Goal: Task Accomplishment & Management: Manage account settings

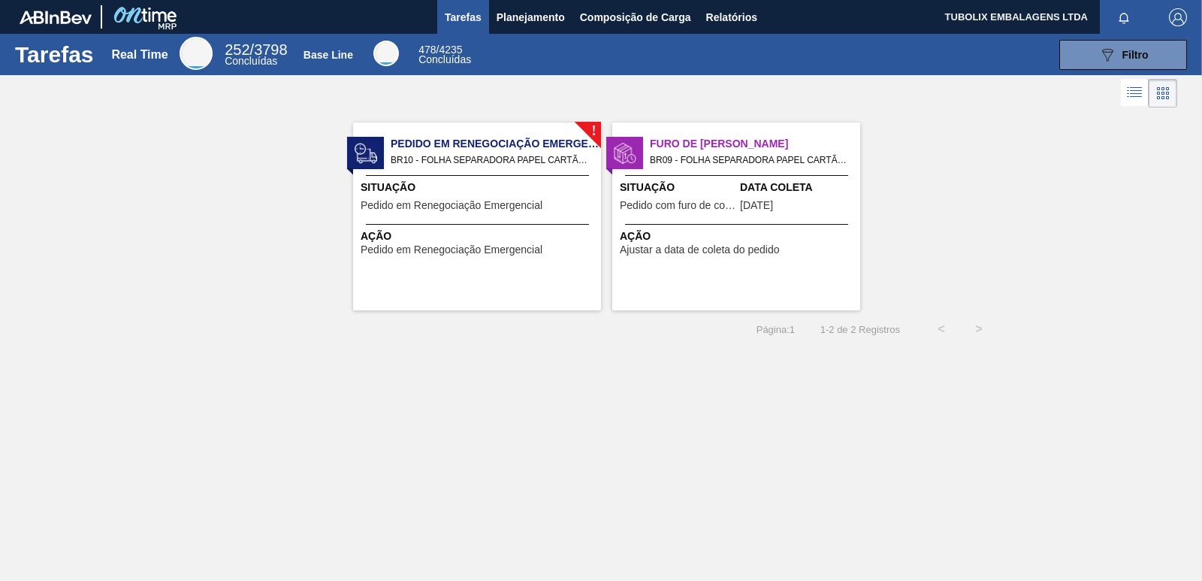
click at [494, 223] on div "! Pedido em Renegociação Emergencial BR10 - FOLHA SEPARADORA PAPEL CARTÃO Pedid…" at bounding box center [477, 216] width 248 height 188
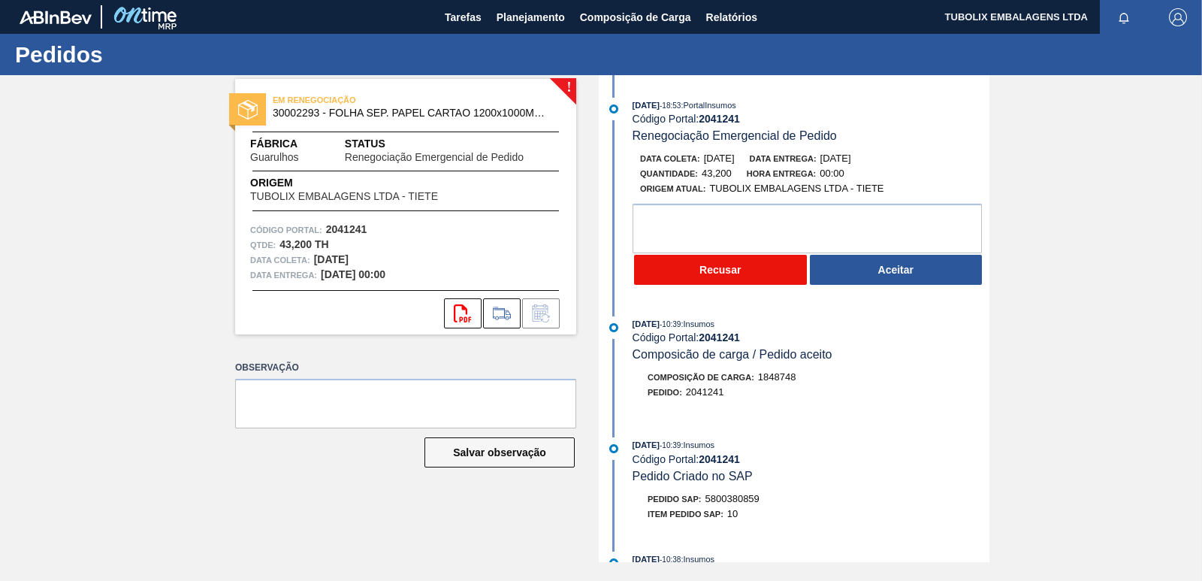
click at [761, 268] on button "Recusar" at bounding box center [720, 270] width 173 height 30
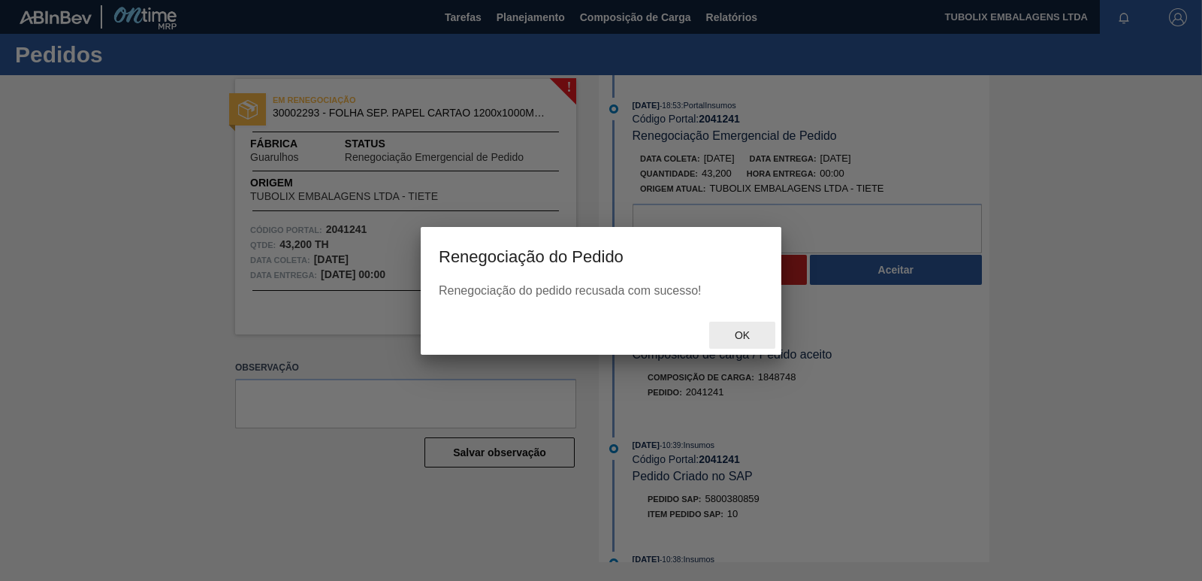
click at [746, 343] on div "Ok" at bounding box center [742, 336] width 66 height 28
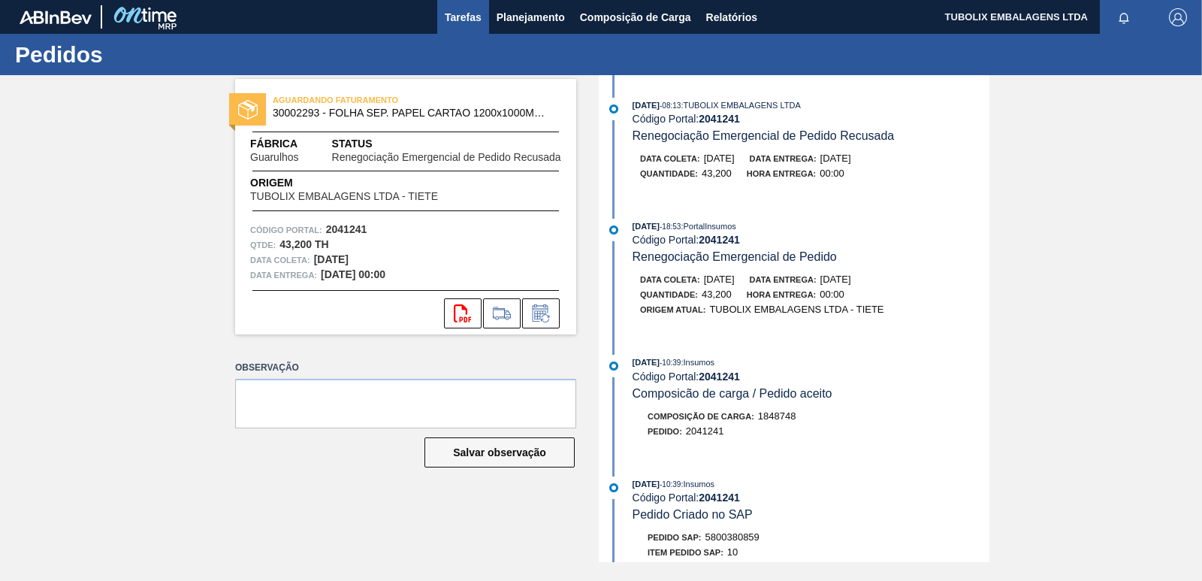
click at [458, 16] on span "Tarefas" at bounding box center [463, 17] width 37 height 18
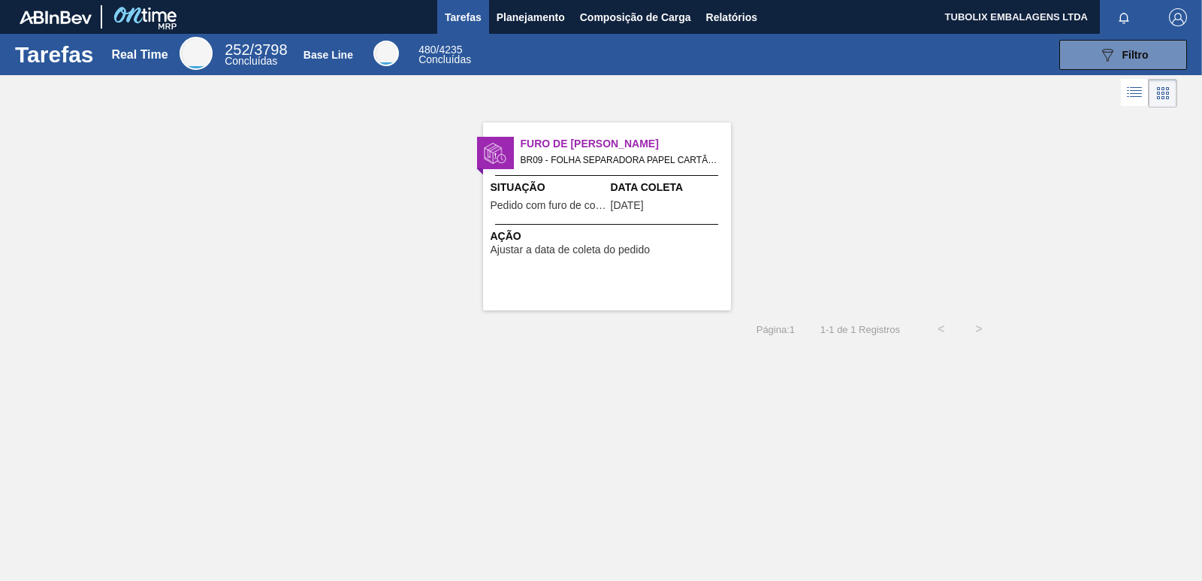
click at [540, 141] on span "Furo de Coleta" at bounding box center [626, 144] width 210 height 16
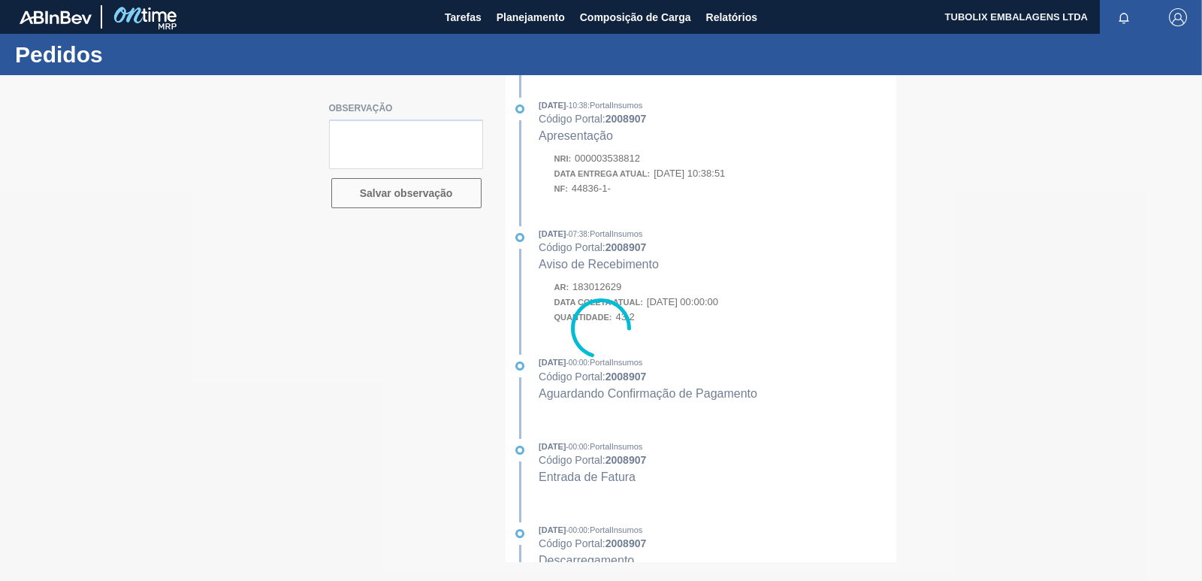
type textarea "PEDIDO ENTREGUE"
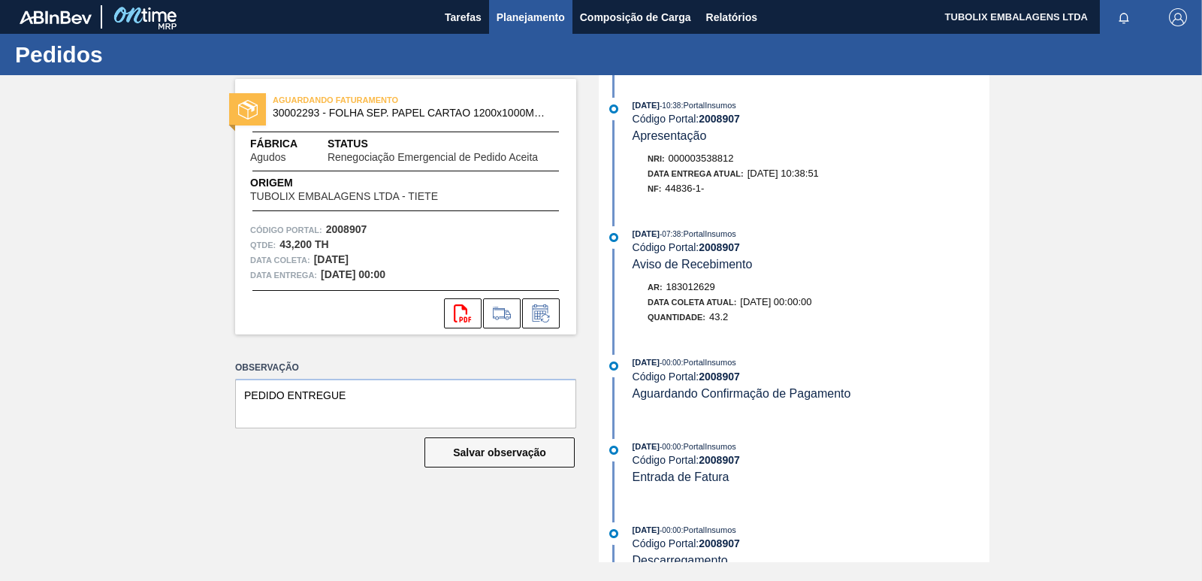
click at [518, 17] on span "Planejamento" at bounding box center [531, 17] width 68 height 18
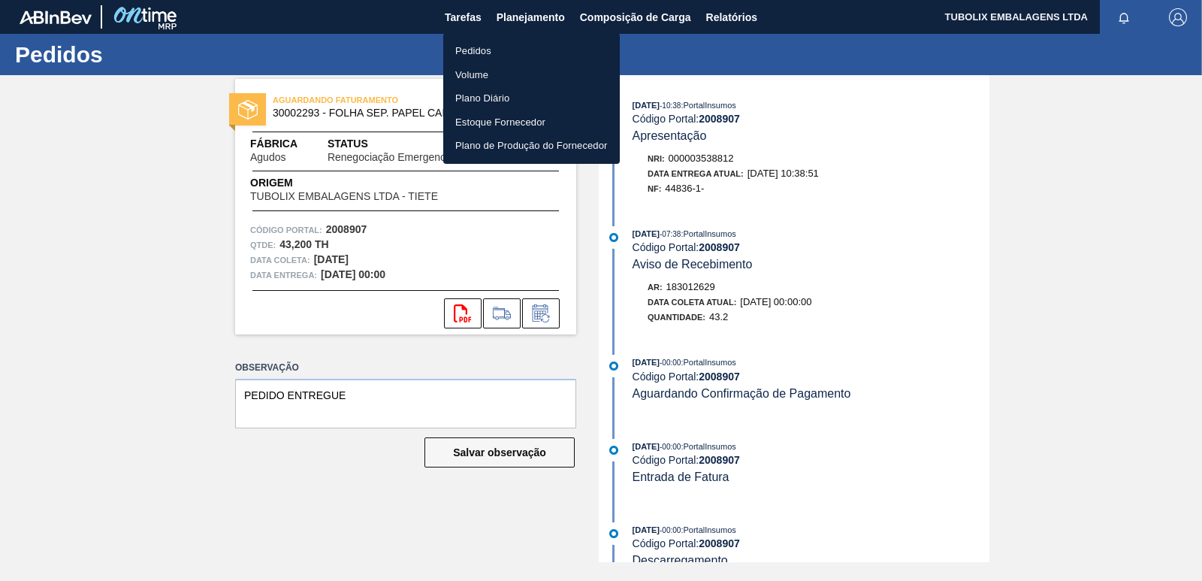
click at [486, 54] on li "Pedidos" at bounding box center [531, 51] width 177 height 24
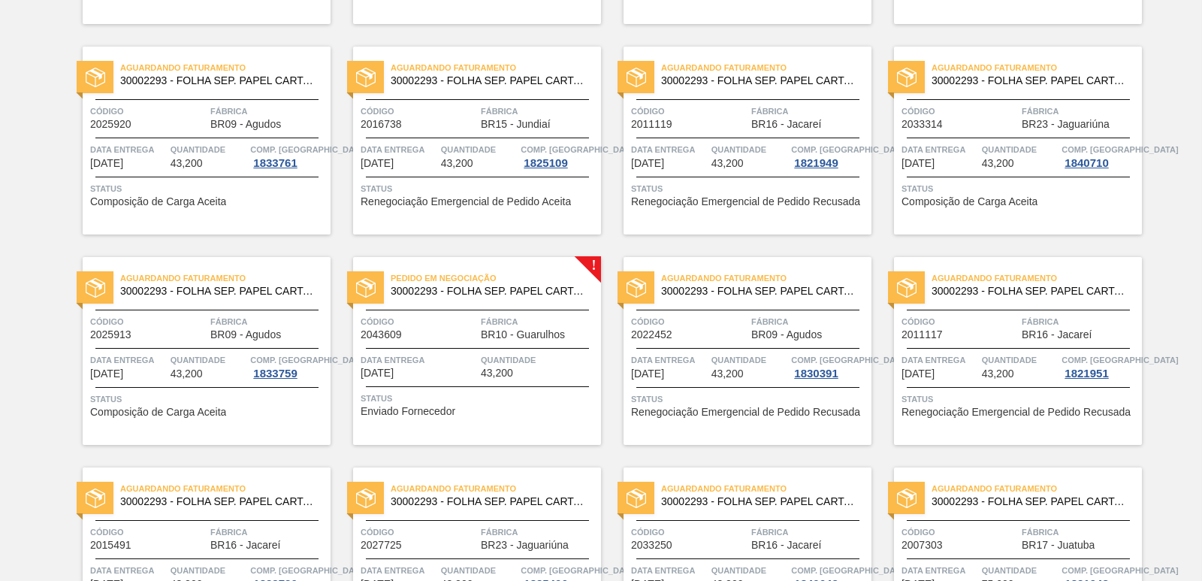
scroll to position [977, 0]
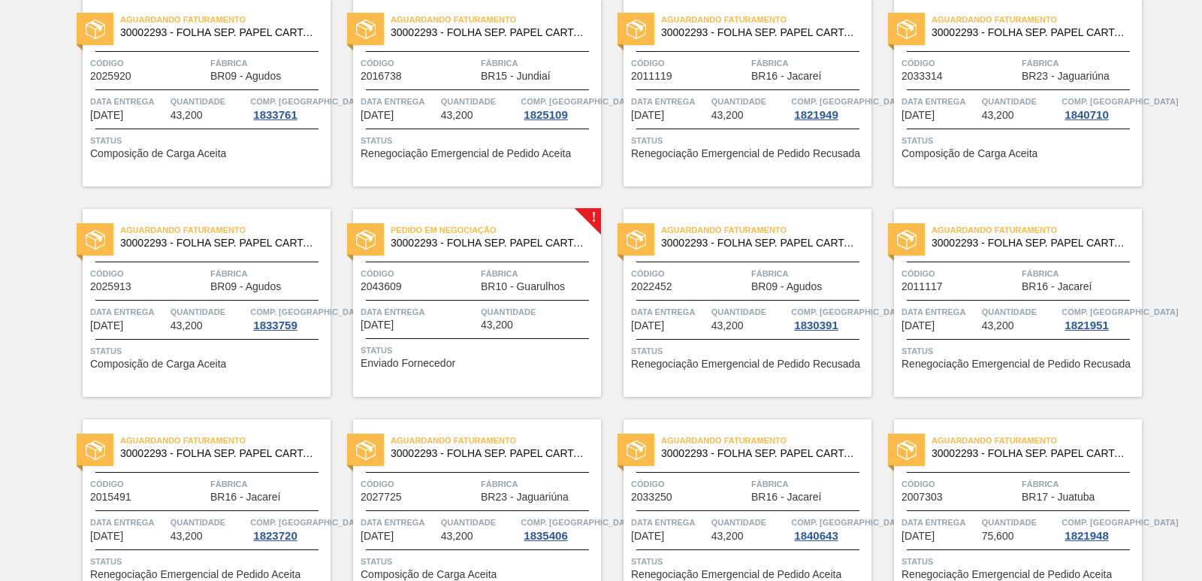
click at [493, 228] on span "Pedido em Negociação" at bounding box center [496, 229] width 210 height 15
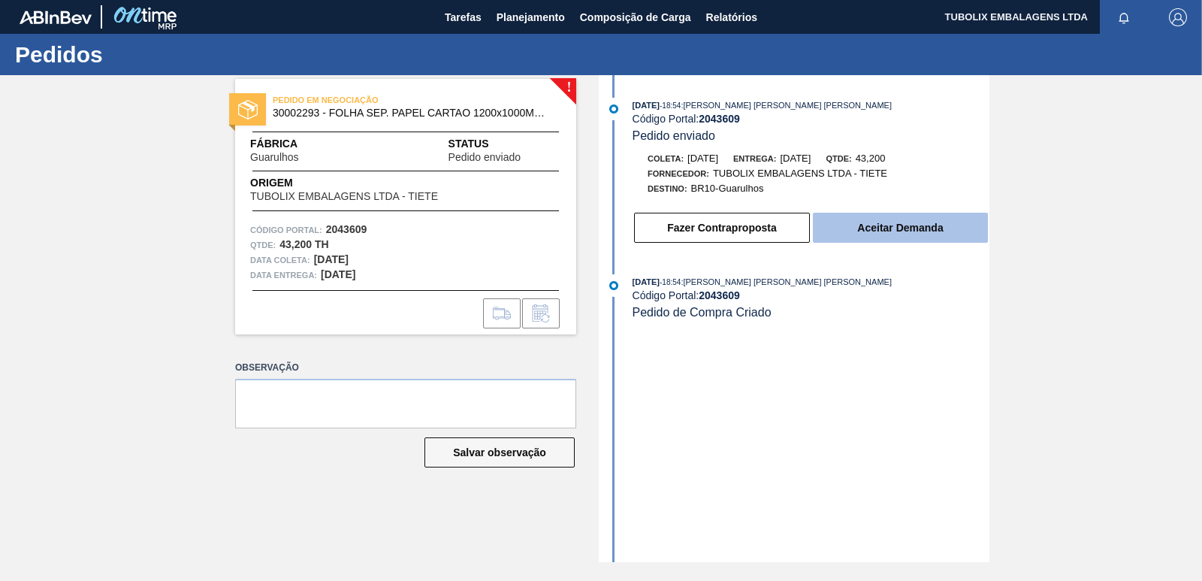
click at [935, 227] on button "Aceitar Demanda" at bounding box center [900, 228] width 175 height 30
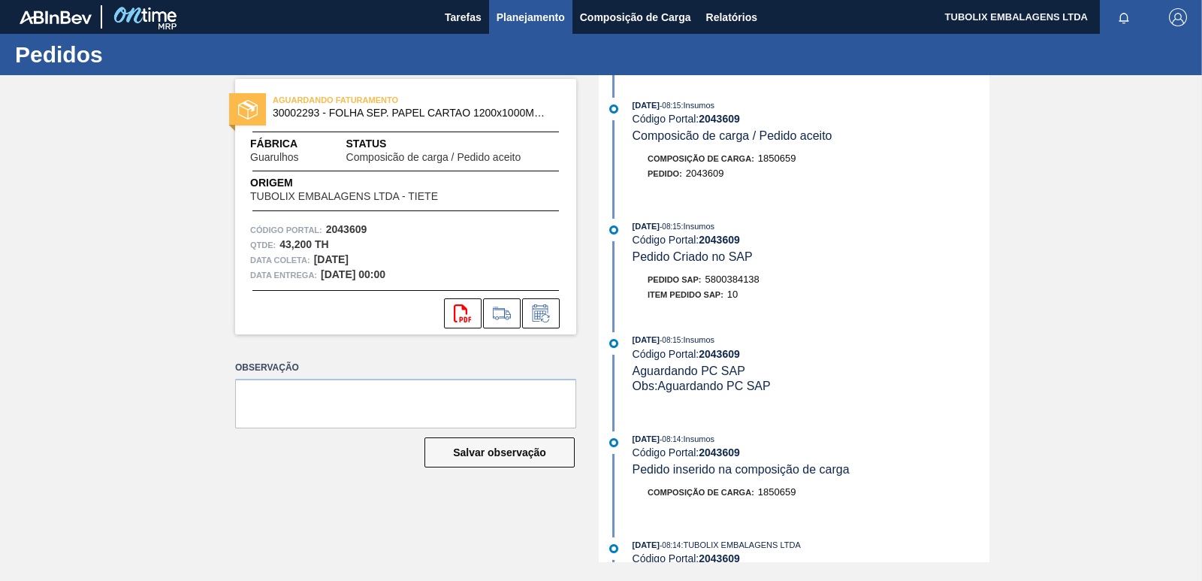
click at [527, 20] on span "Planejamento" at bounding box center [531, 17] width 68 height 18
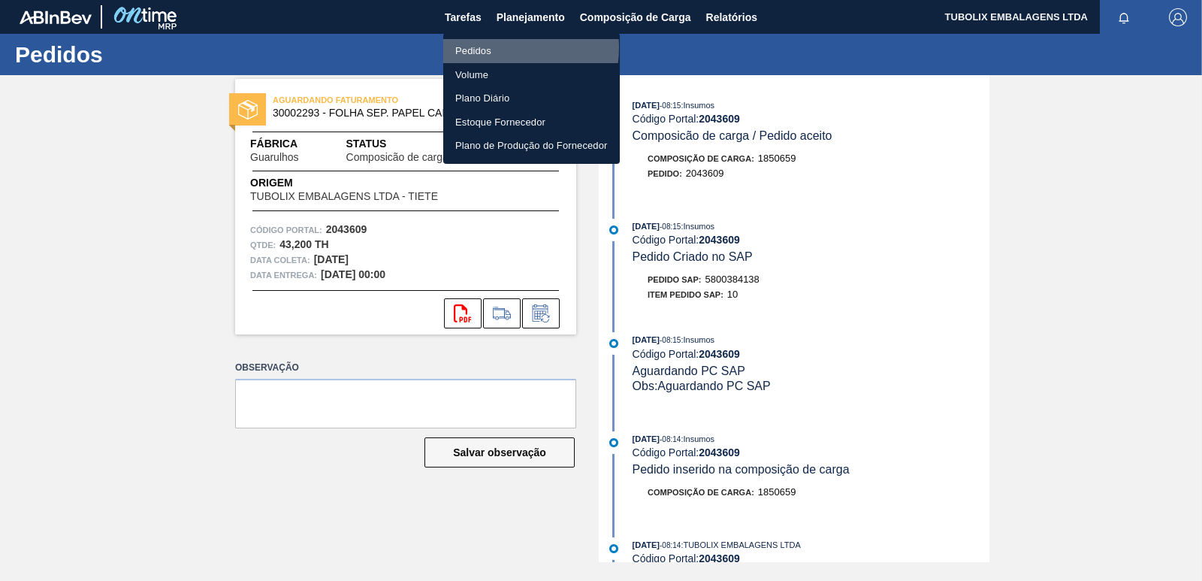
click at [489, 47] on li "Pedidos" at bounding box center [531, 51] width 177 height 24
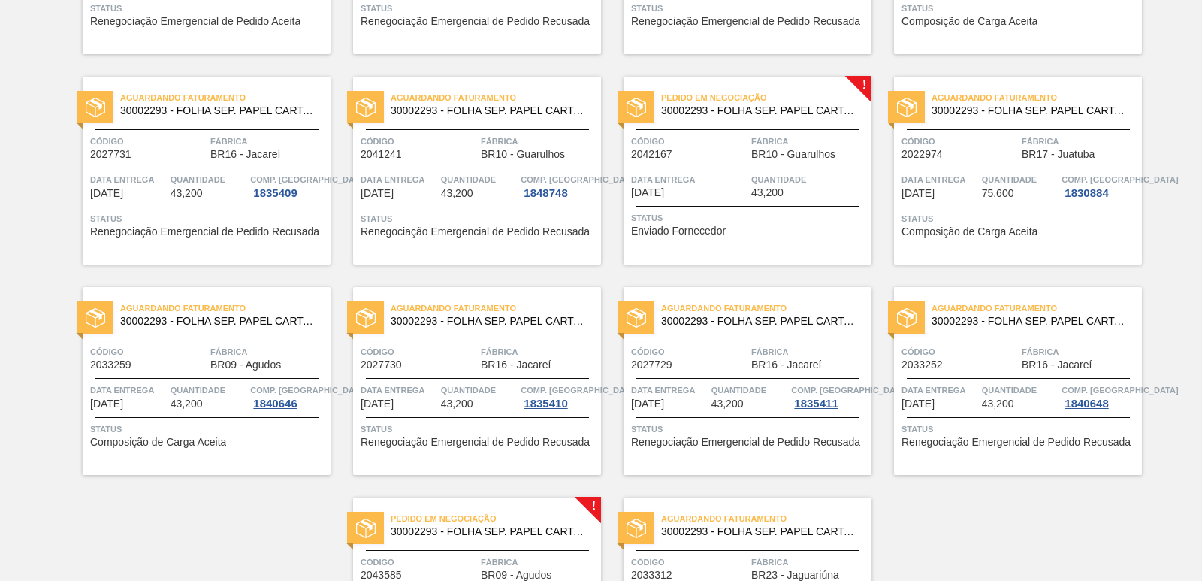
scroll to position [2179, 0]
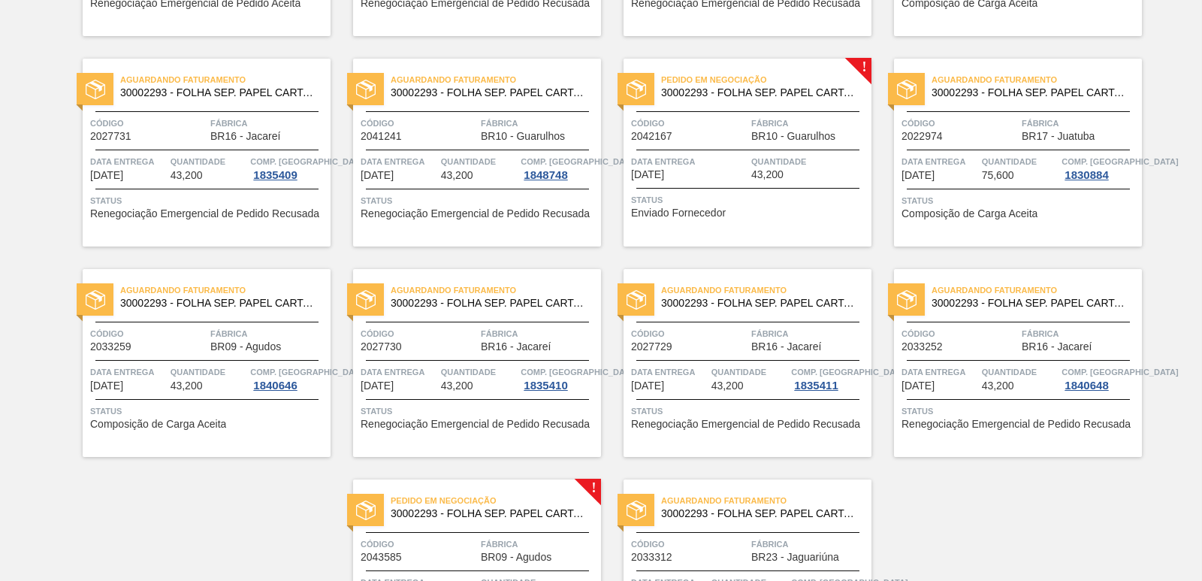
click at [707, 121] on span "Código" at bounding box center [689, 123] width 116 height 15
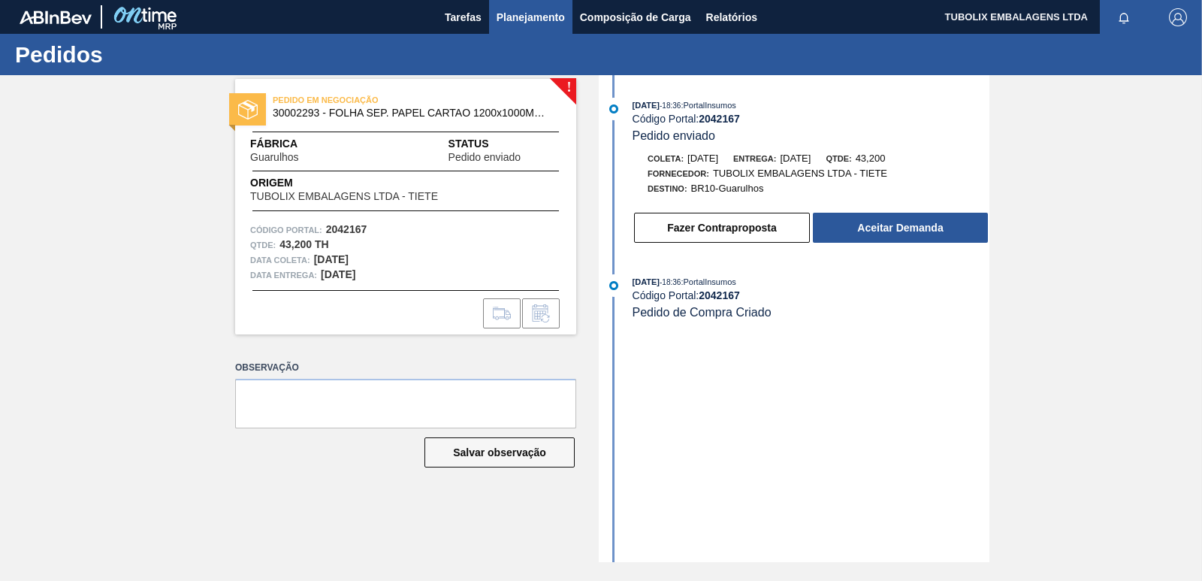
click at [529, 11] on span "Planejamento" at bounding box center [531, 17] width 68 height 18
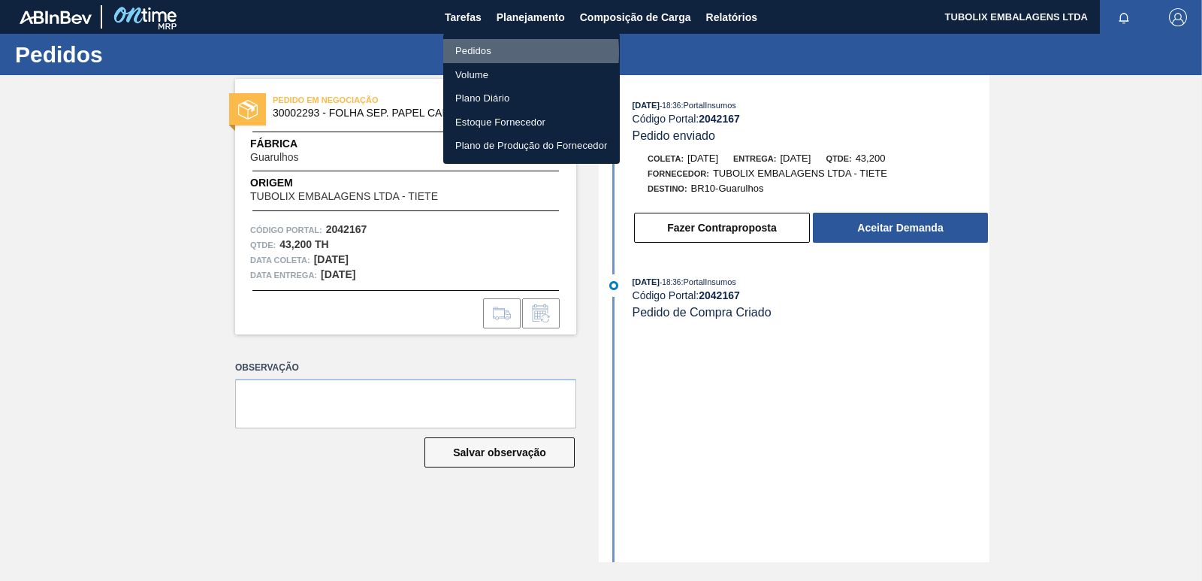
click at [485, 52] on li "Pedidos" at bounding box center [531, 51] width 177 height 24
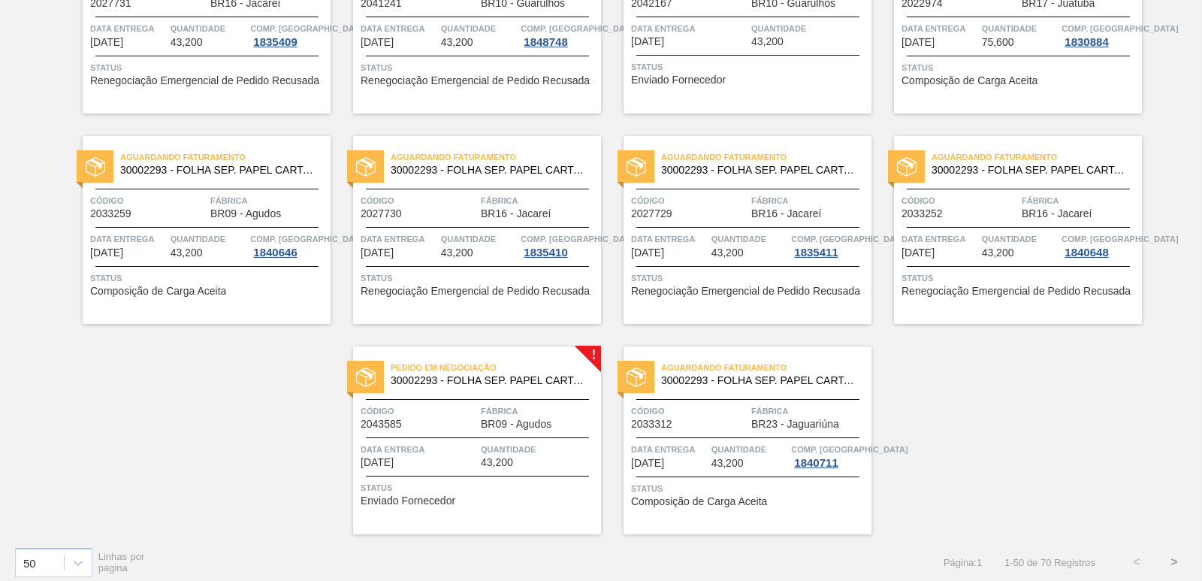
scroll to position [2321, 0]
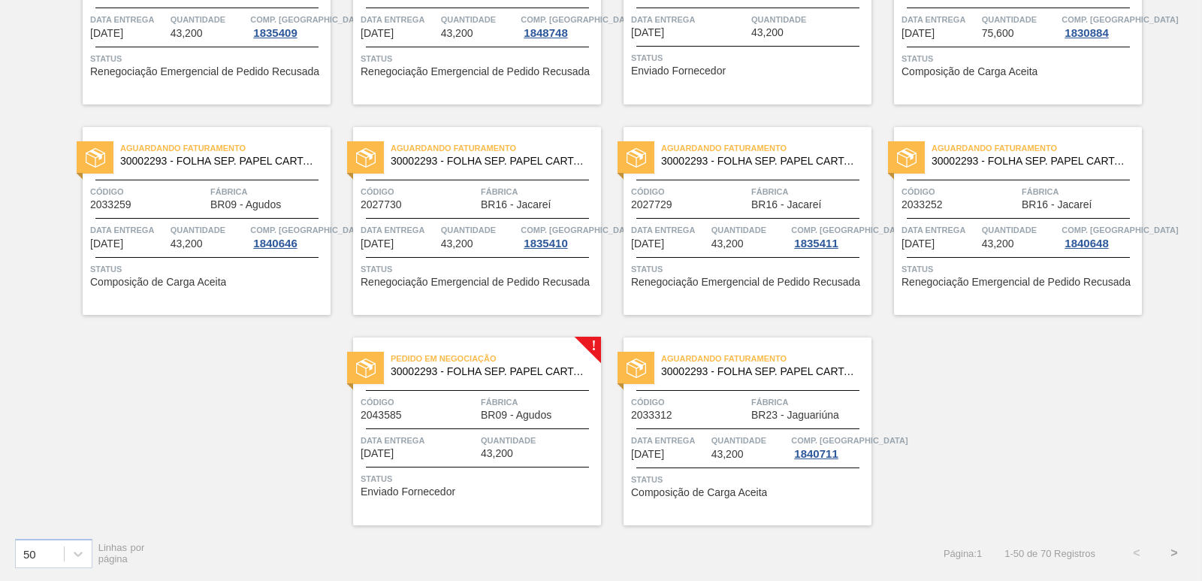
click at [449, 414] on div "Código 2043585" at bounding box center [419, 408] width 116 height 26
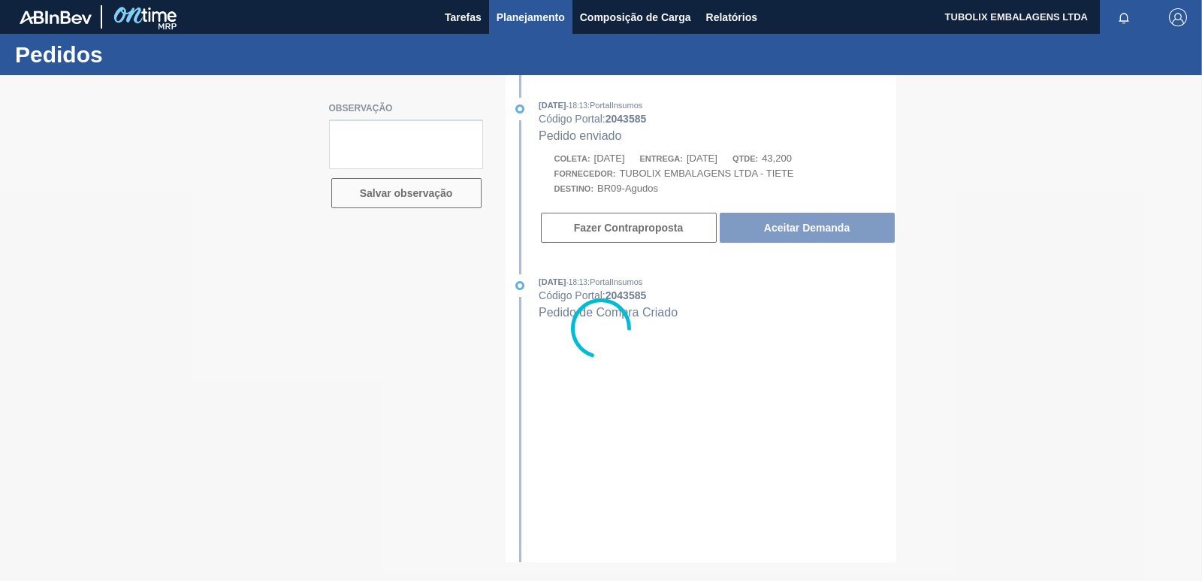
click at [531, 18] on span "Planejamento" at bounding box center [531, 17] width 68 height 18
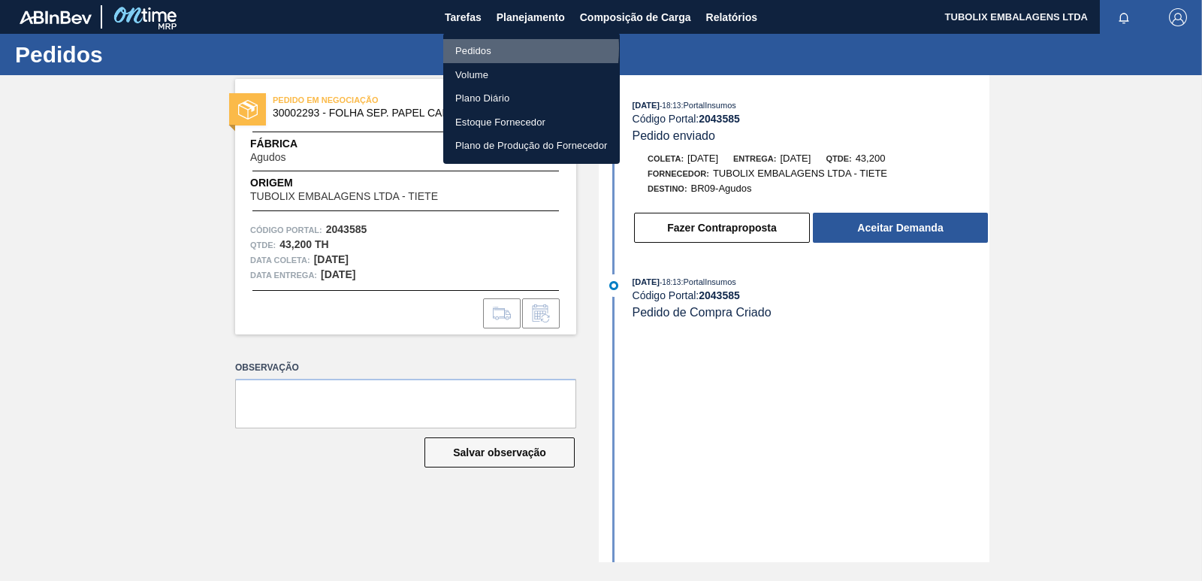
click at [479, 48] on li "Pedidos" at bounding box center [531, 51] width 177 height 24
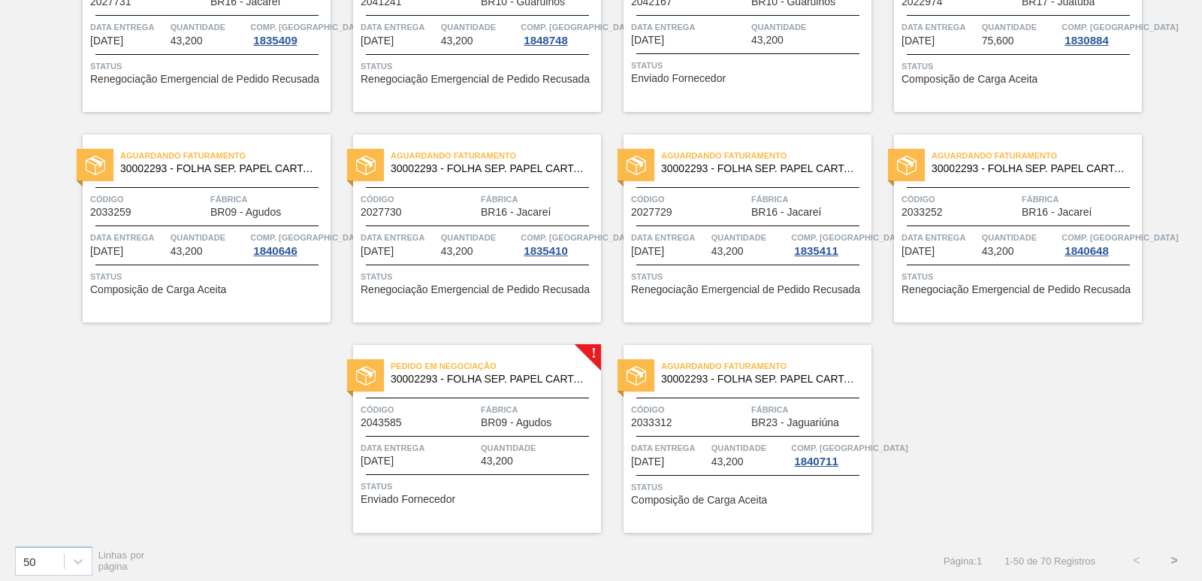
scroll to position [2321, 0]
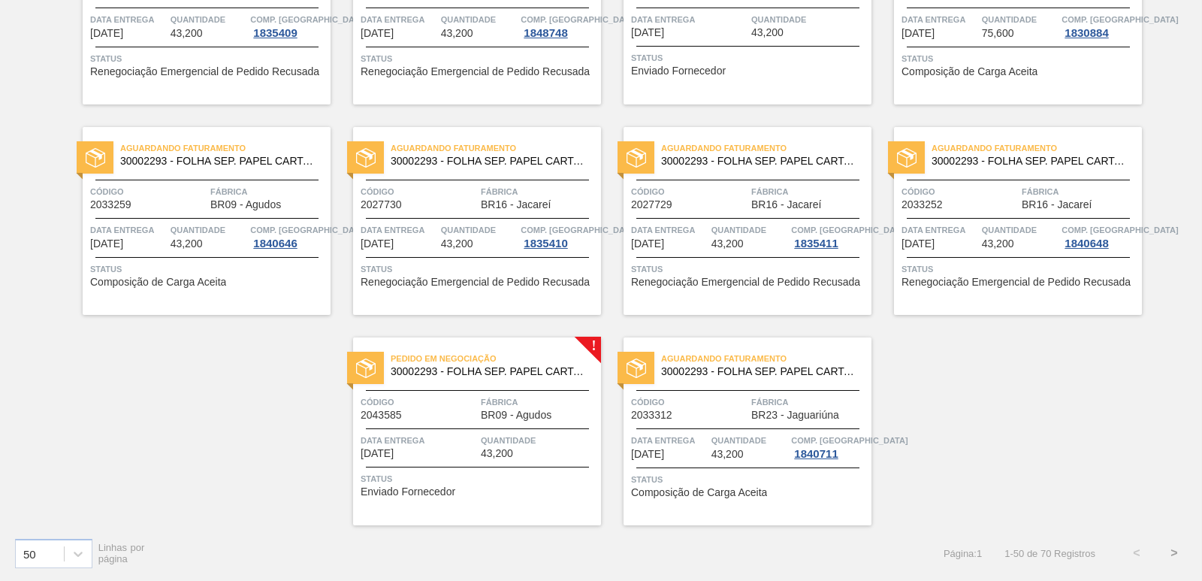
click at [506, 403] on span "Fábrica" at bounding box center [539, 402] width 116 height 15
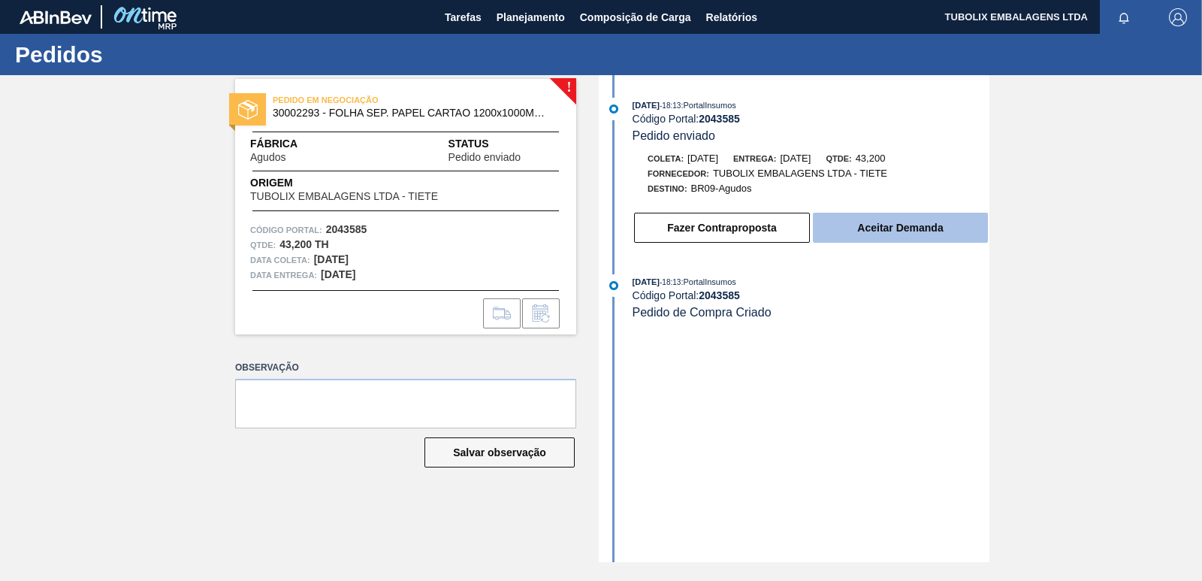
click at [855, 228] on button "Aceitar Demanda" at bounding box center [900, 228] width 175 height 30
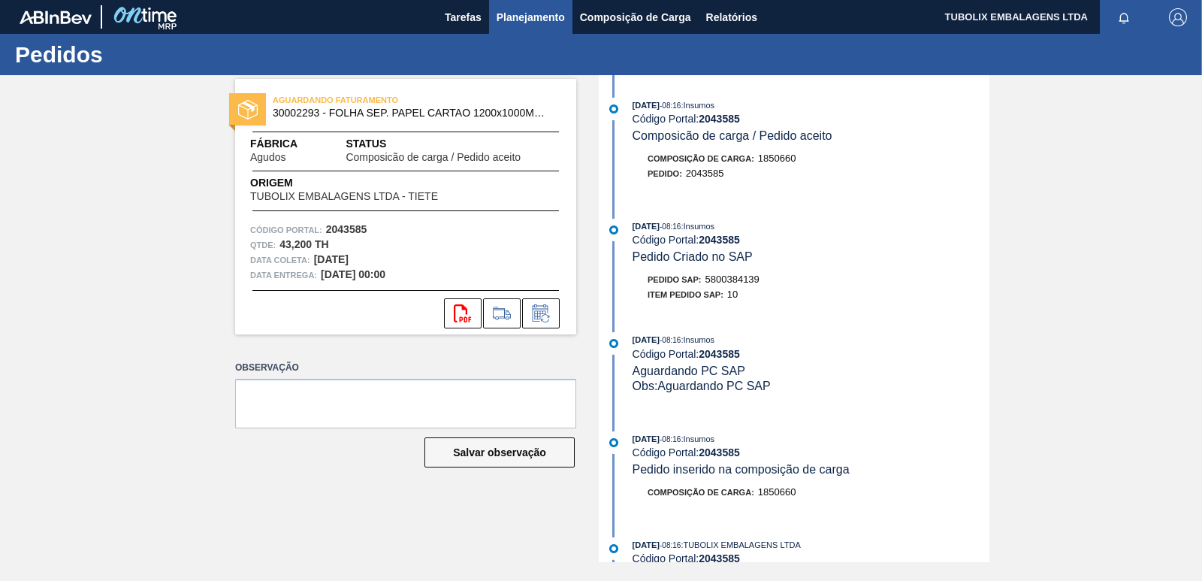
click at [507, 14] on span "Planejamento" at bounding box center [531, 17] width 68 height 18
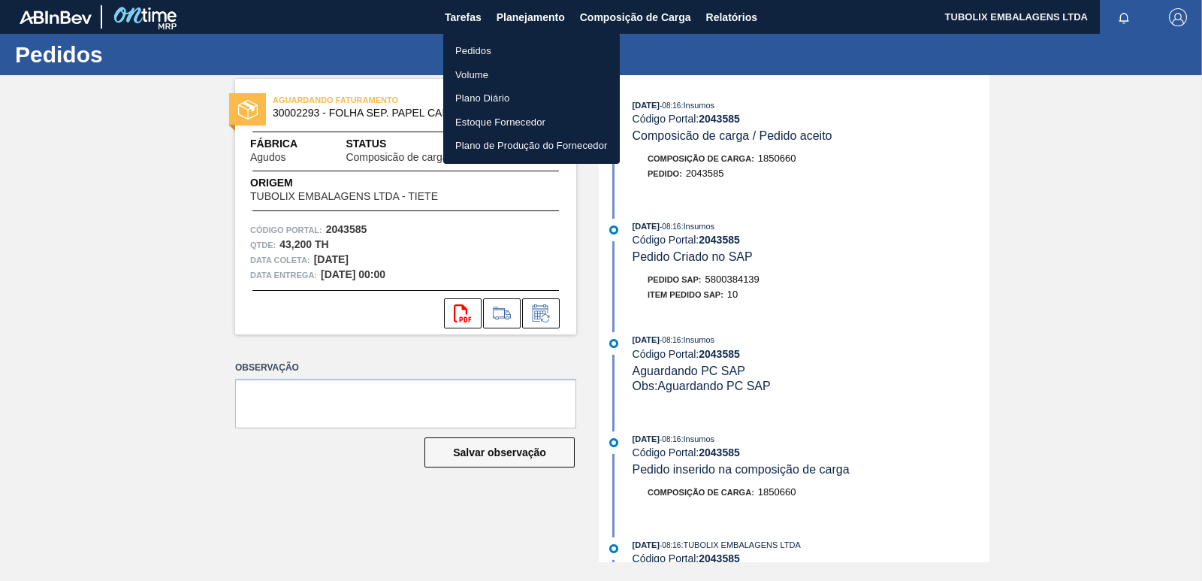
click at [488, 52] on li "Pedidos" at bounding box center [531, 51] width 177 height 24
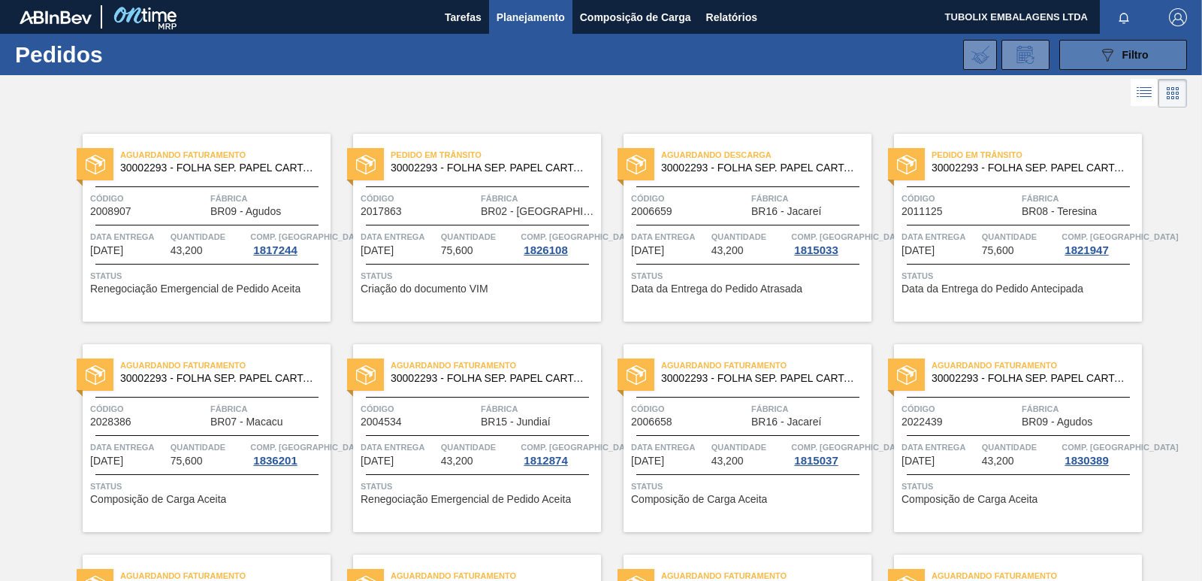
click at [1127, 64] on button "089F7B8B-B2A5-4AFE-B5C0-19BA573D28AC Filtro" at bounding box center [1124, 55] width 128 height 30
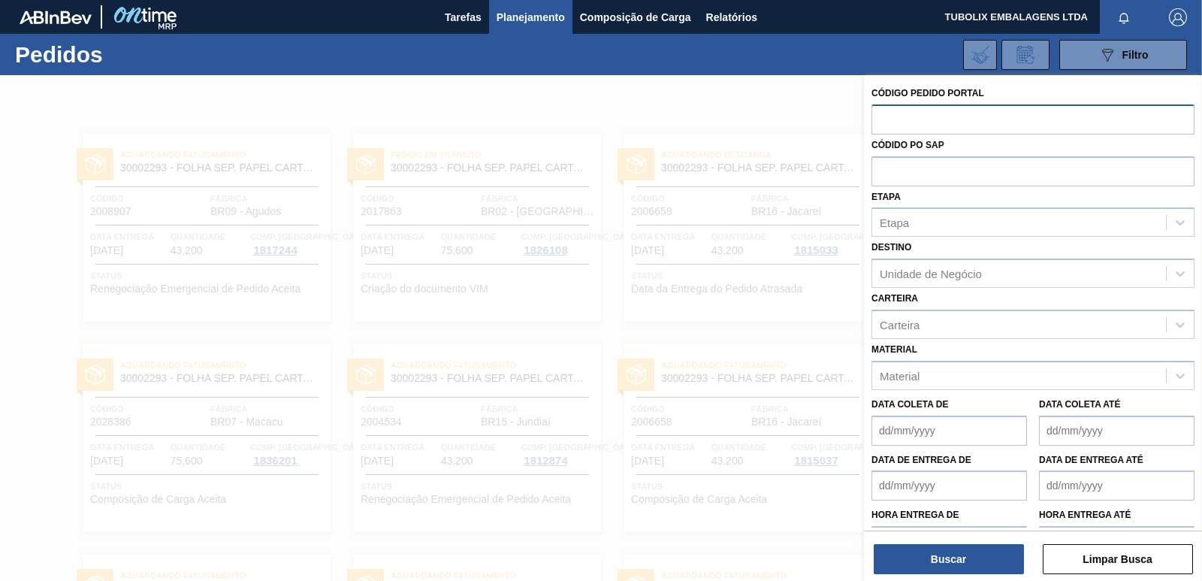
click at [903, 118] on input "text" at bounding box center [1033, 118] width 323 height 29
type input "2042172"
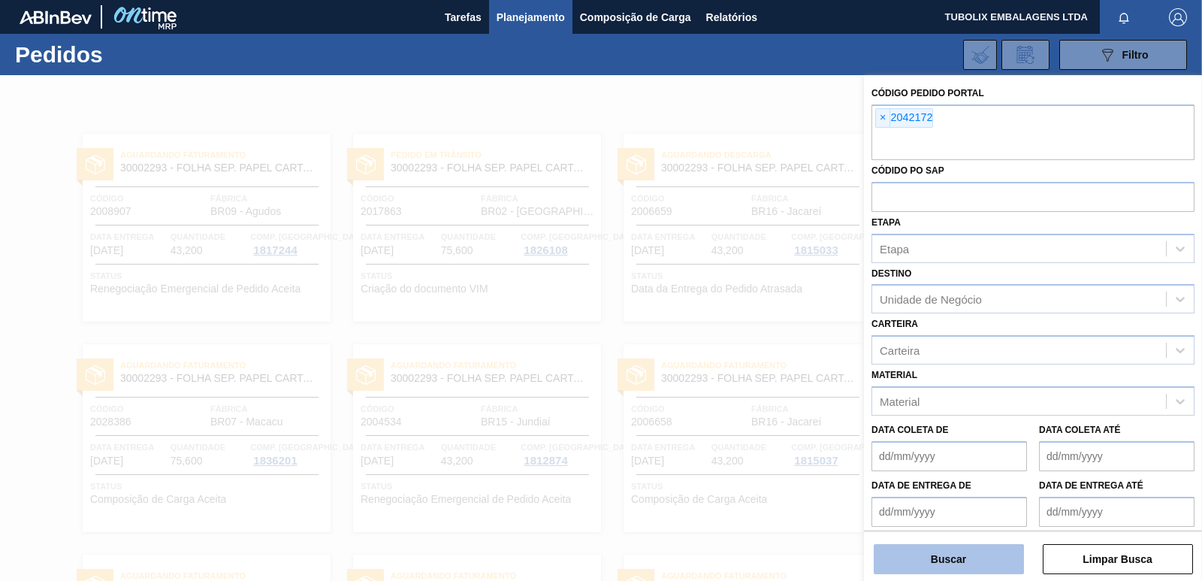
click at [979, 572] on button "Buscar" at bounding box center [949, 559] width 150 height 30
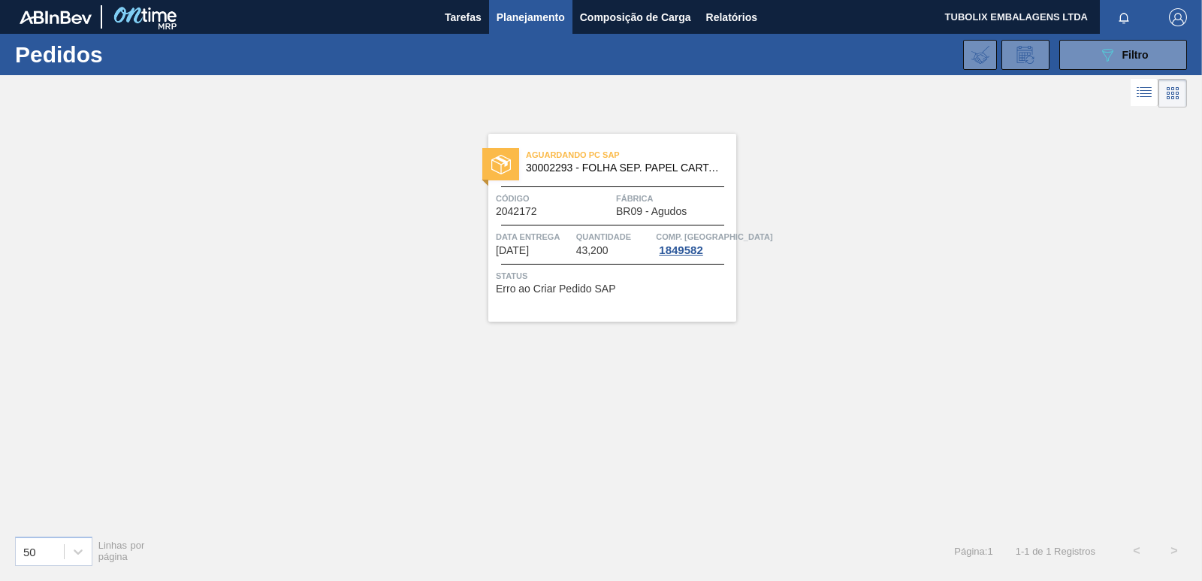
click at [537, 159] on span "Aguardando PC SAP" at bounding box center [631, 154] width 210 height 15
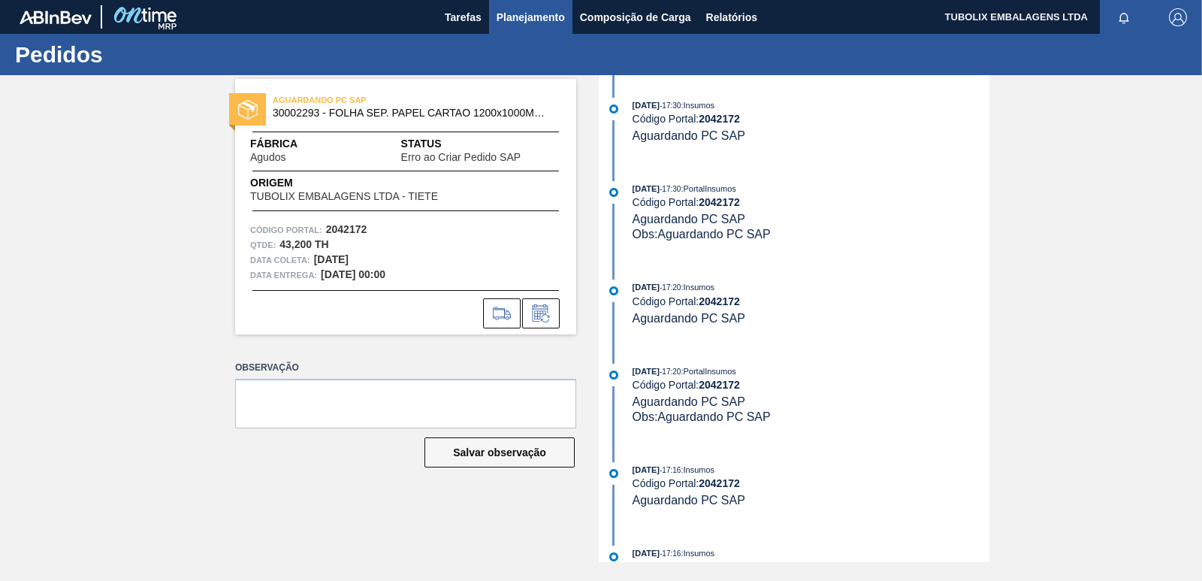
click at [529, 7] on button "Planejamento" at bounding box center [530, 17] width 83 height 34
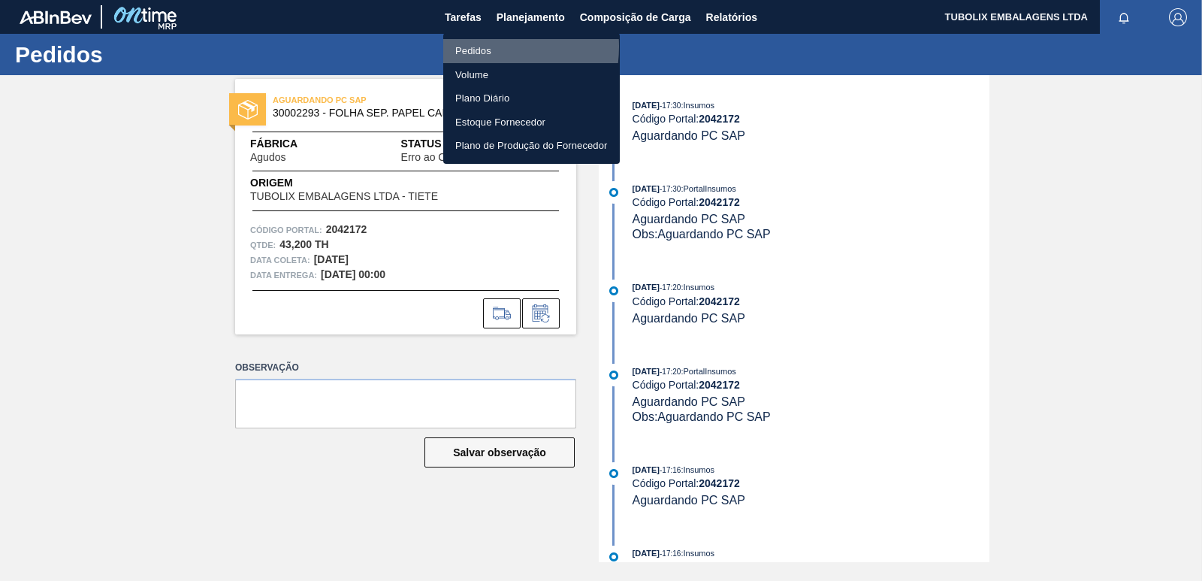
click at [476, 47] on li "Pedidos" at bounding box center [531, 51] width 177 height 24
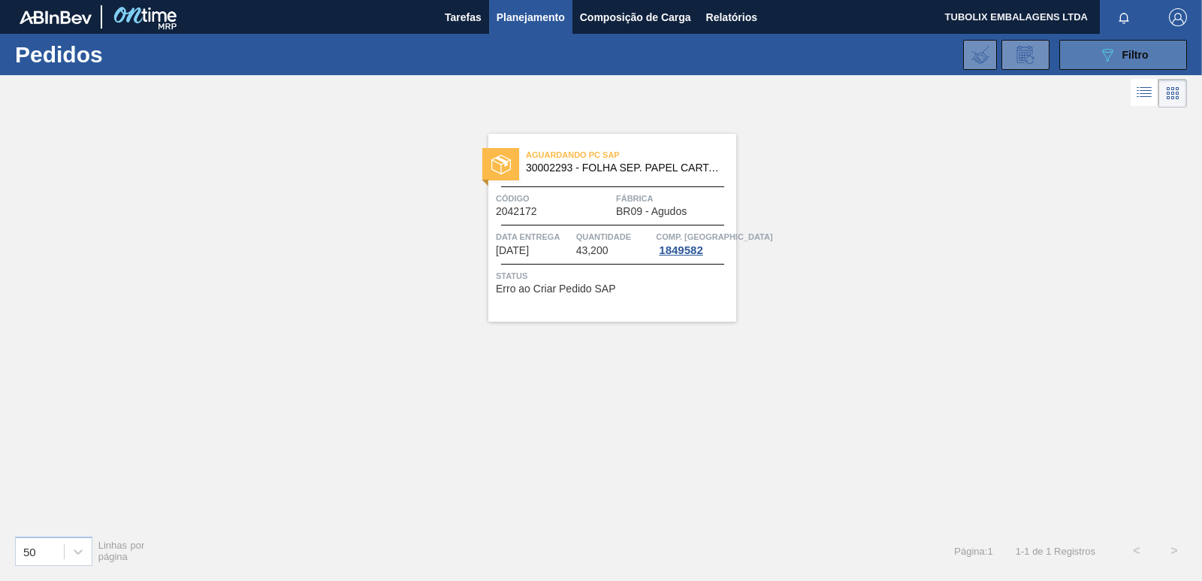
click at [1105, 65] on button "089F7B8B-B2A5-4AFE-B5C0-19BA573D28AC Filtro" at bounding box center [1124, 55] width 128 height 30
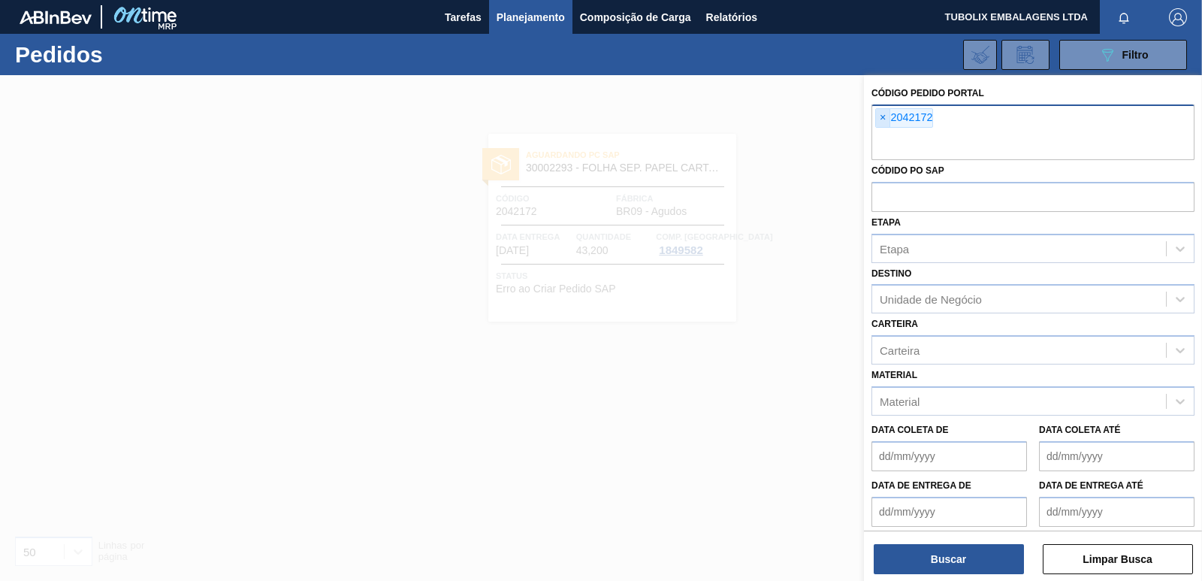
click at [885, 114] on span "×" at bounding box center [883, 118] width 14 height 18
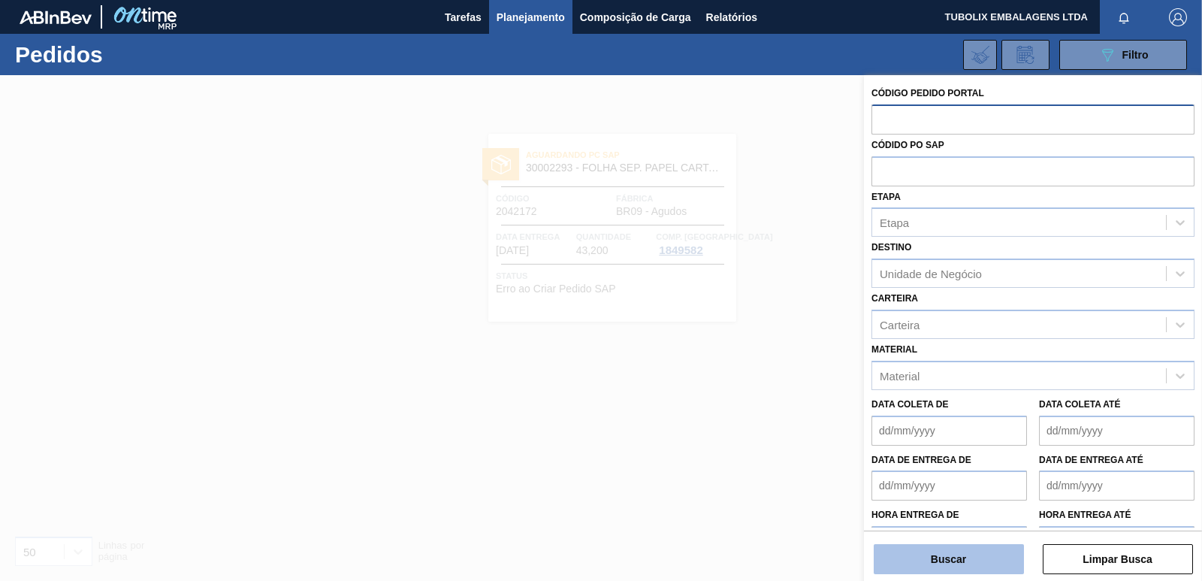
click at [923, 551] on button "Buscar" at bounding box center [949, 559] width 150 height 30
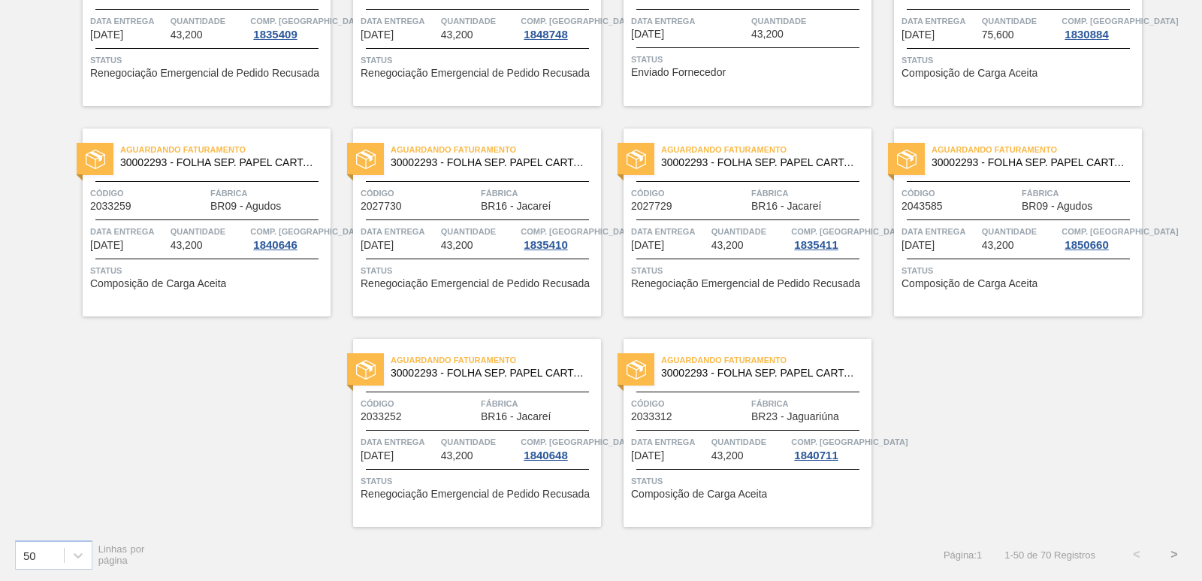
scroll to position [2321, 0]
click at [1174, 551] on button ">" at bounding box center [1175, 553] width 38 height 38
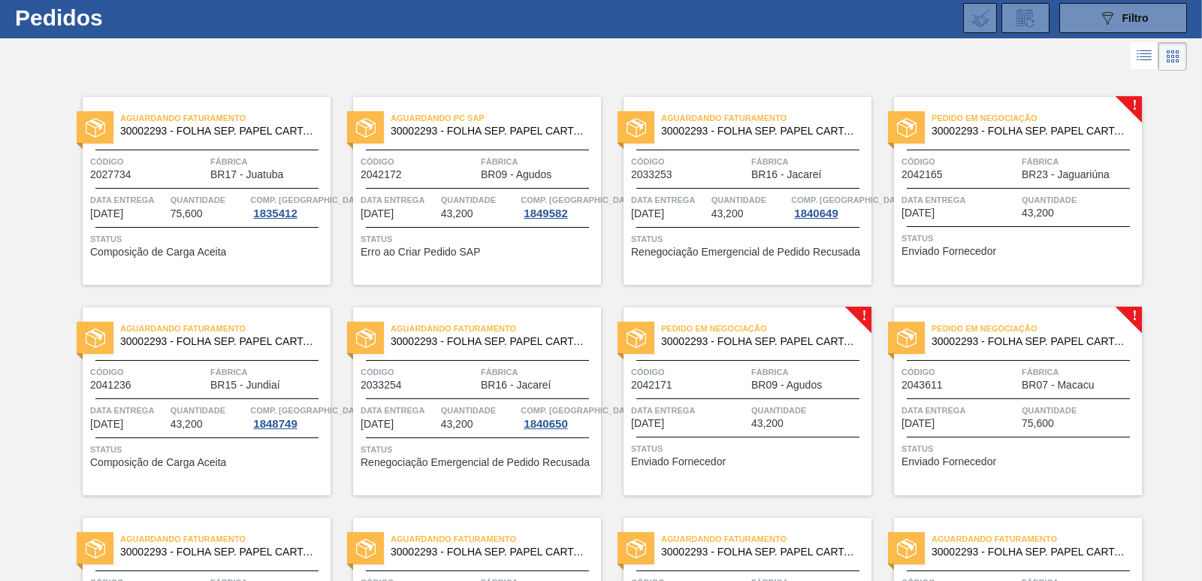
scroll to position [0, 0]
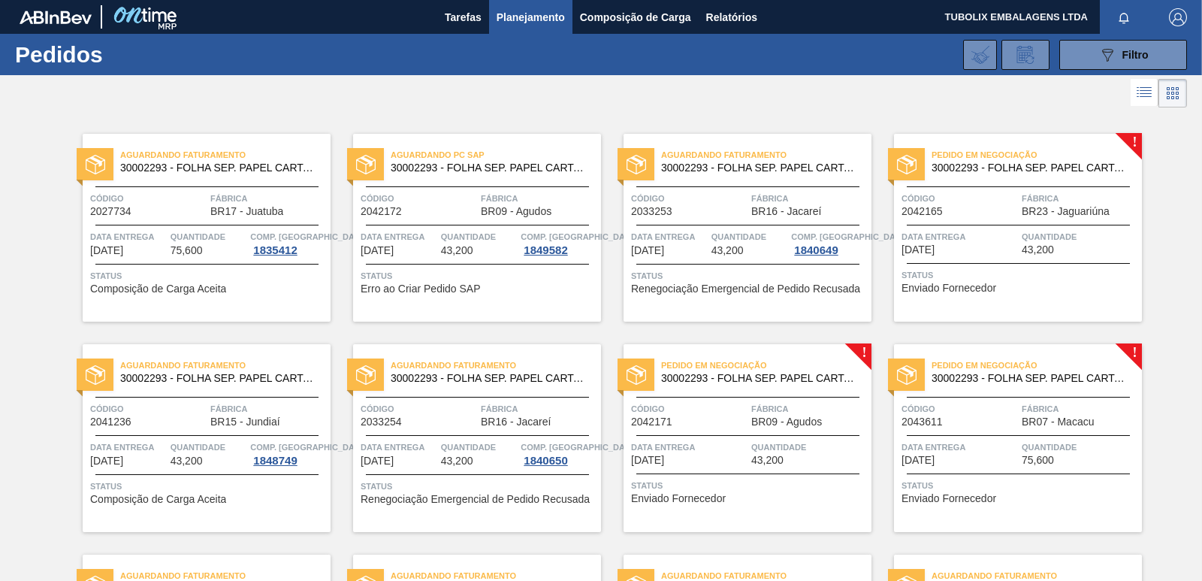
click at [980, 227] on div "Pedido em Negociação 30002293 - FOLHA SEP. PAPEL CARTAO 1200x1000M 350g Código …" at bounding box center [1018, 228] width 248 height 188
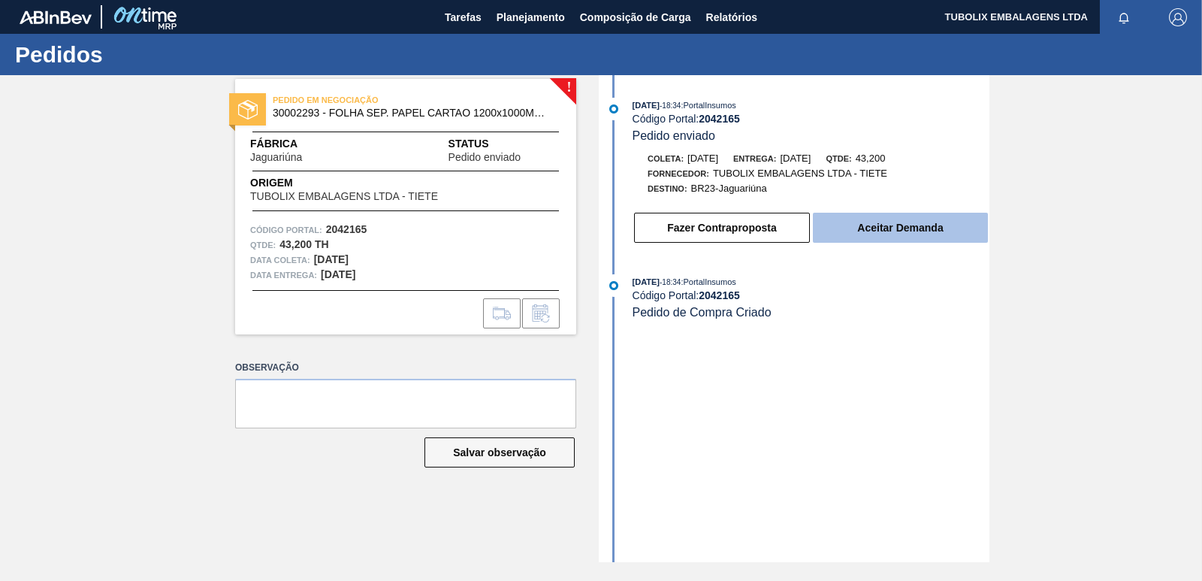
click at [855, 219] on button "Aceitar Demanda" at bounding box center [900, 228] width 175 height 30
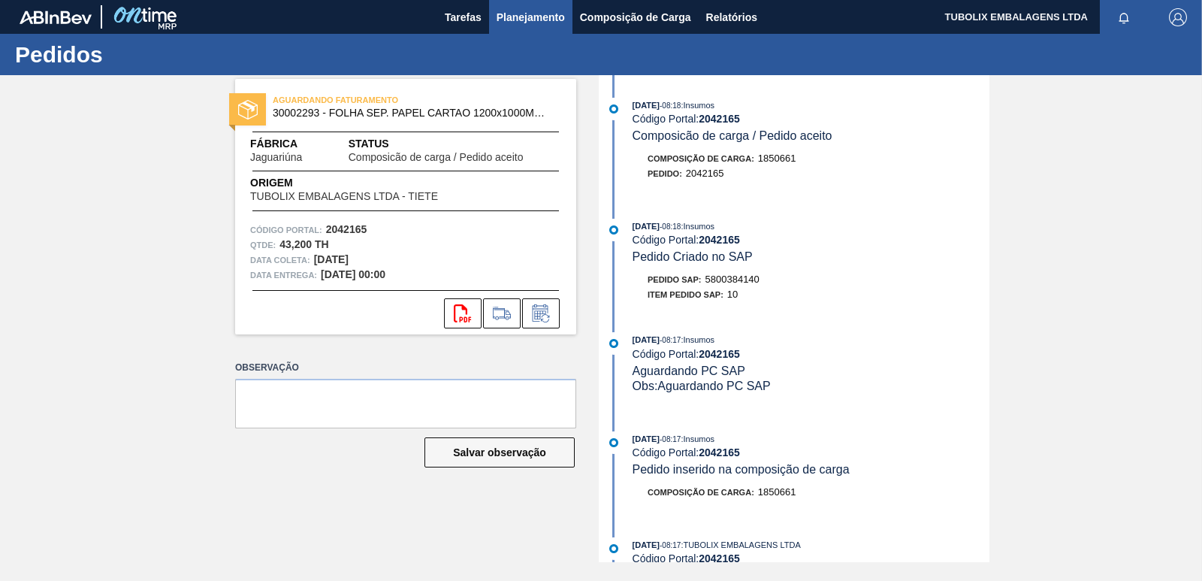
click at [513, 17] on span "Planejamento" at bounding box center [531, 17] width 68 height 18
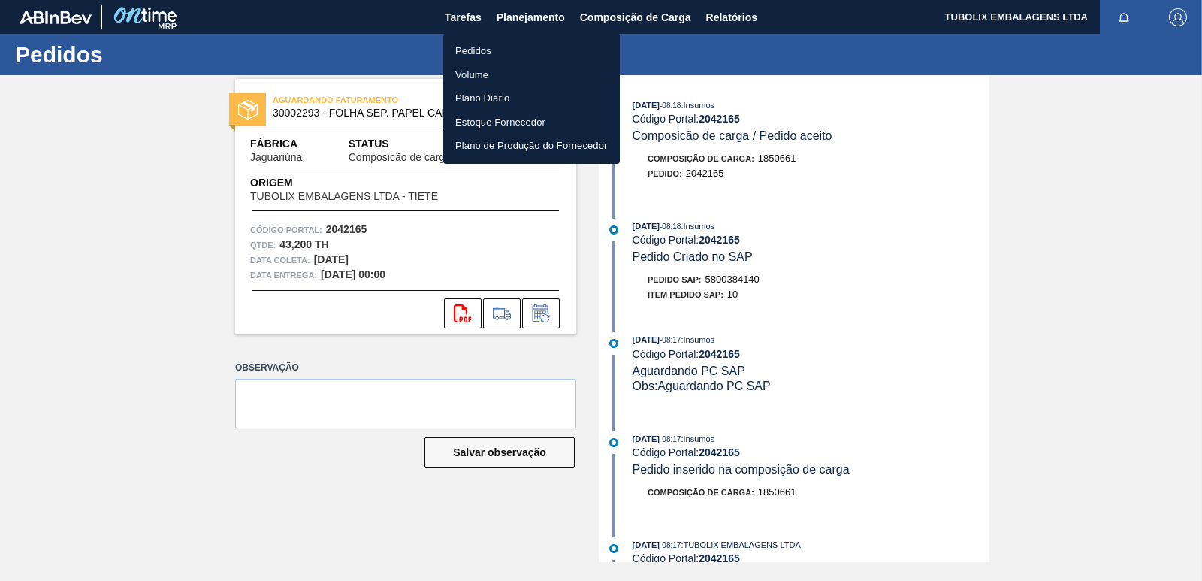
click at [487, 50] on li "Pedidos" at bounding box center [531, 51] width 177 height 24
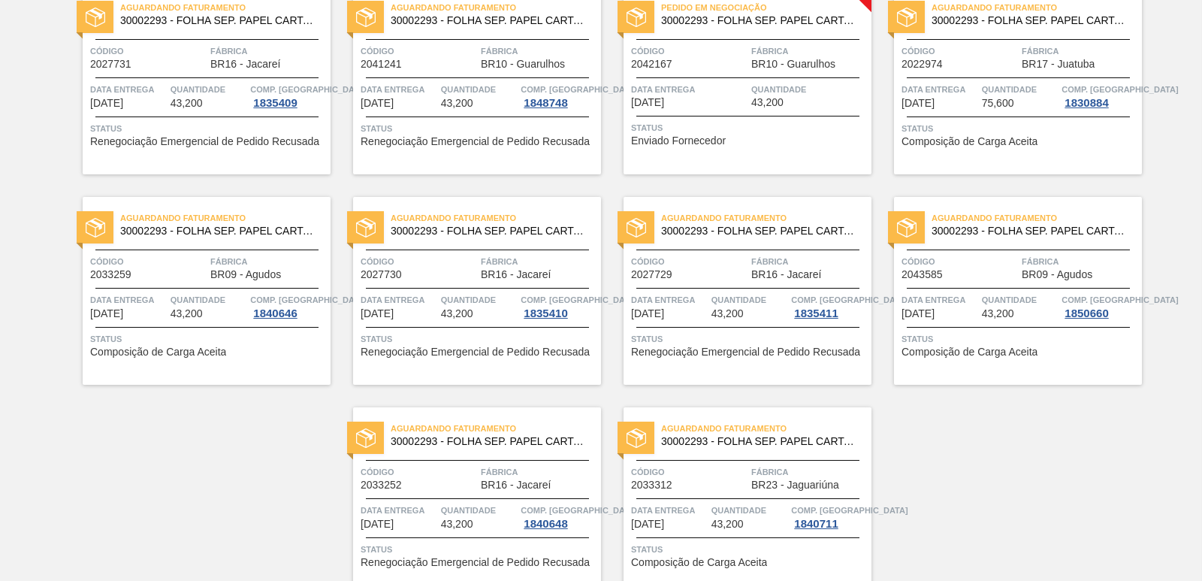
scroll to position [2321, 0]
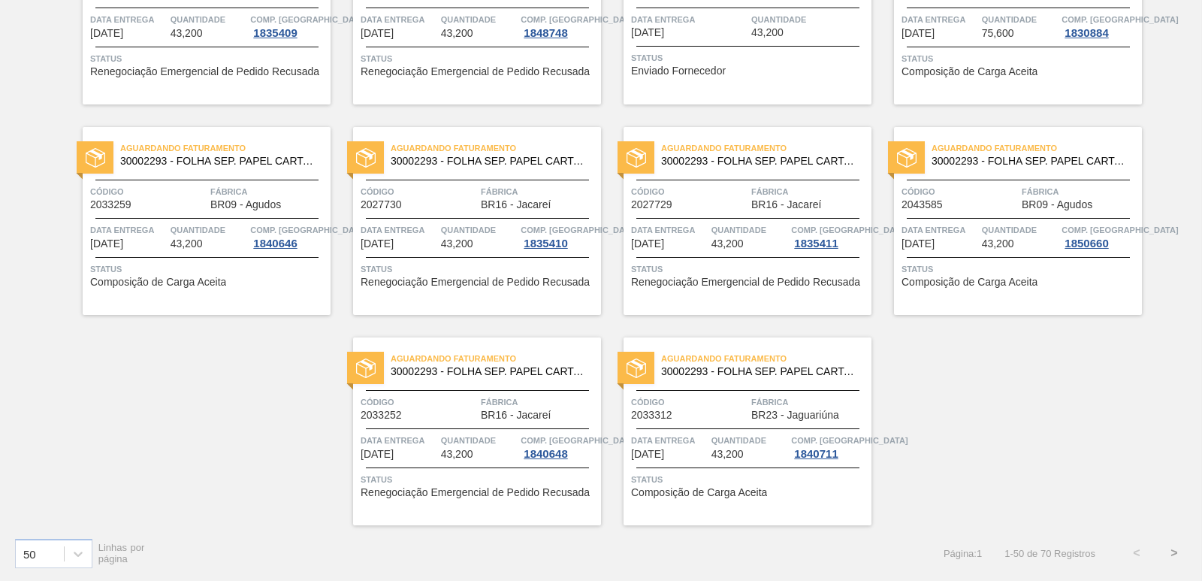
click at [1170, 555] on button ">" at bounding box center [1175, 553] width 38 height 38
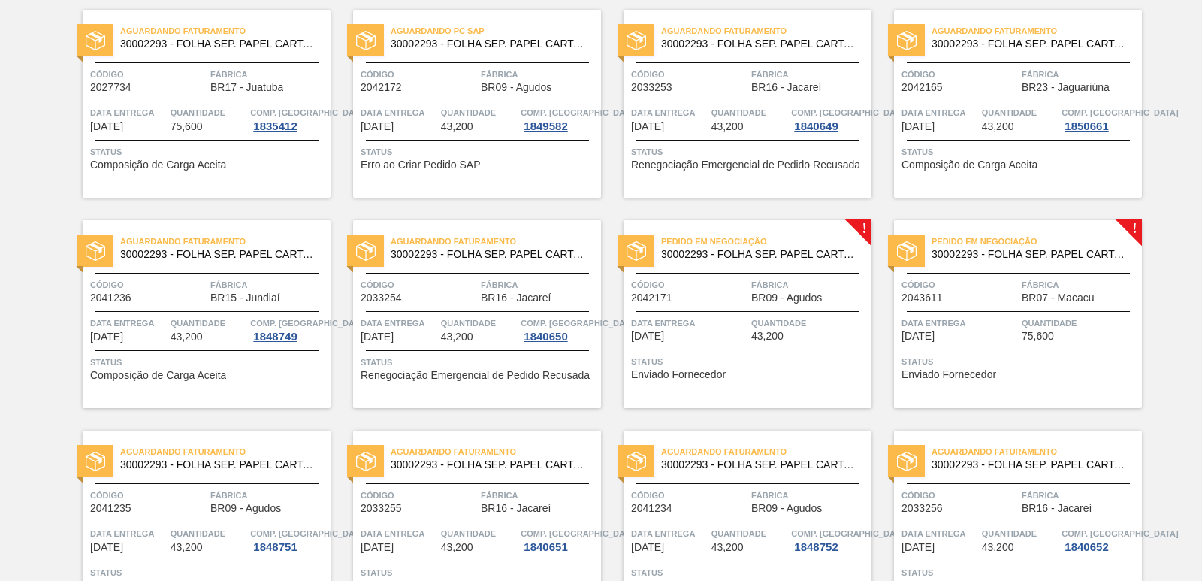
scroll to position [37, 0]
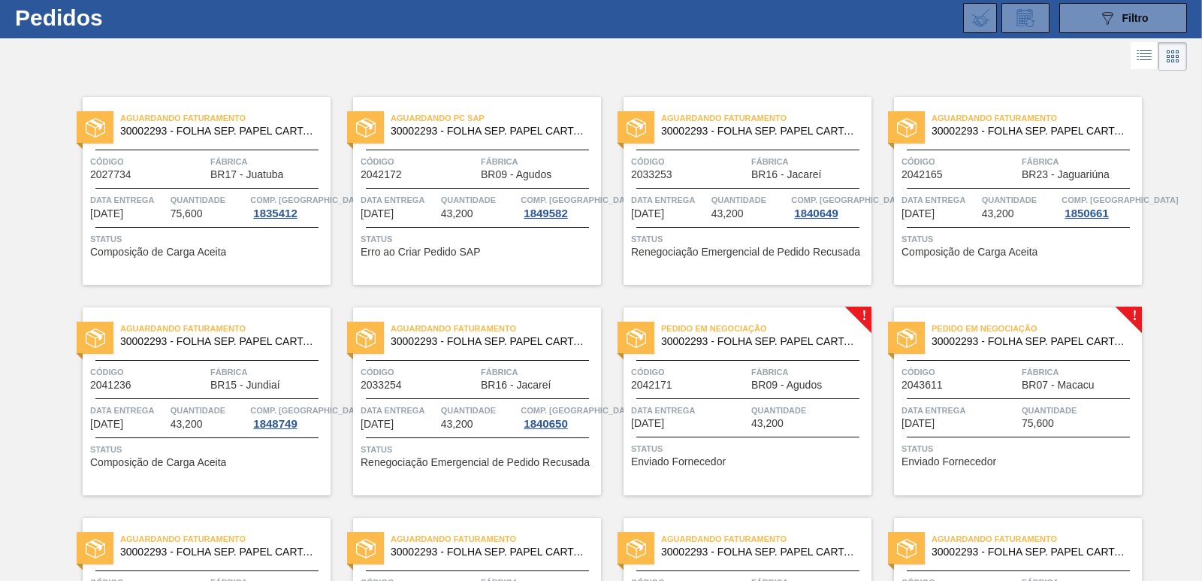
click at [779, 343] on span "30002293 - FOLHA SEP. PAPEL CARTAO 1200x1000M 350g" at bounding box center [760, 341] width 198 height 11
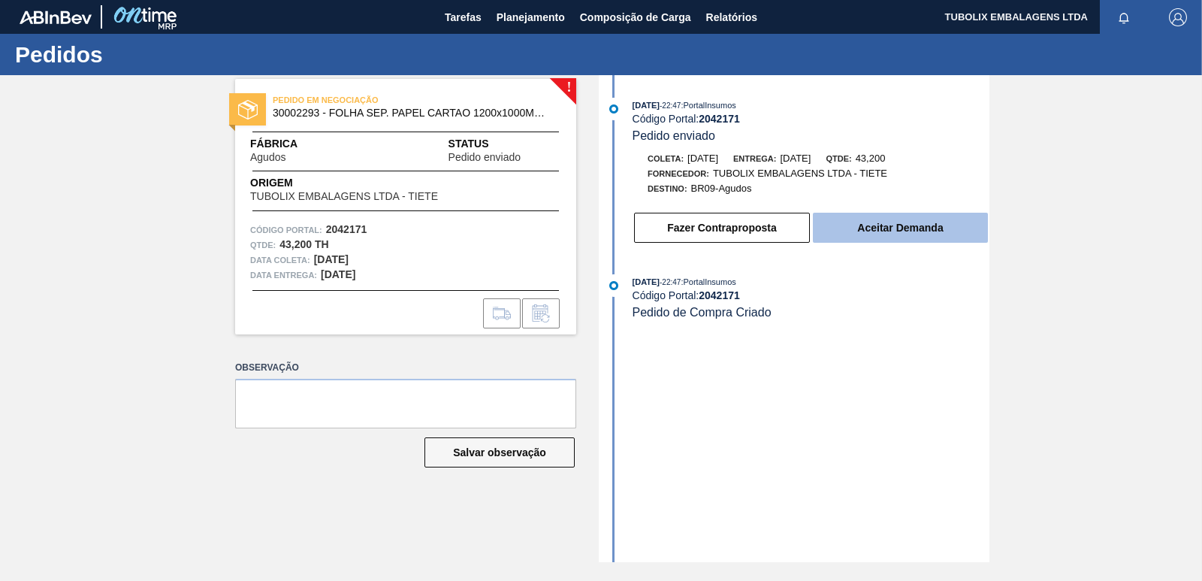
click at [897, 219] on button "Aceitar Demanda" at bounding box center [900, 228] width 175 height 30
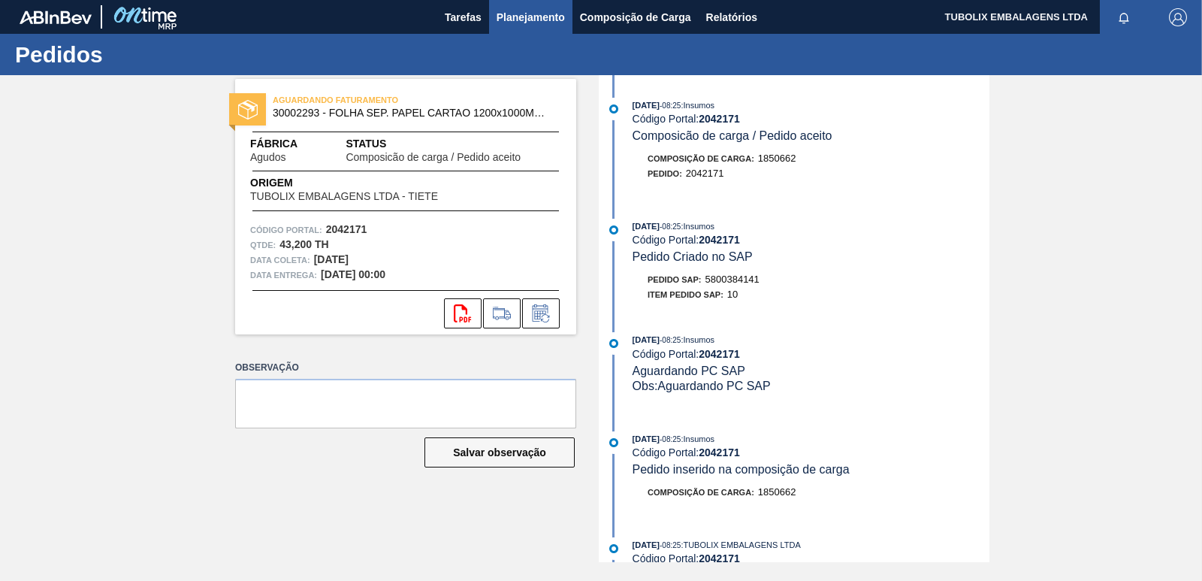
click at [551, 16] on span "Planejamento" at bounding box center [531, 17] width 68 height 18
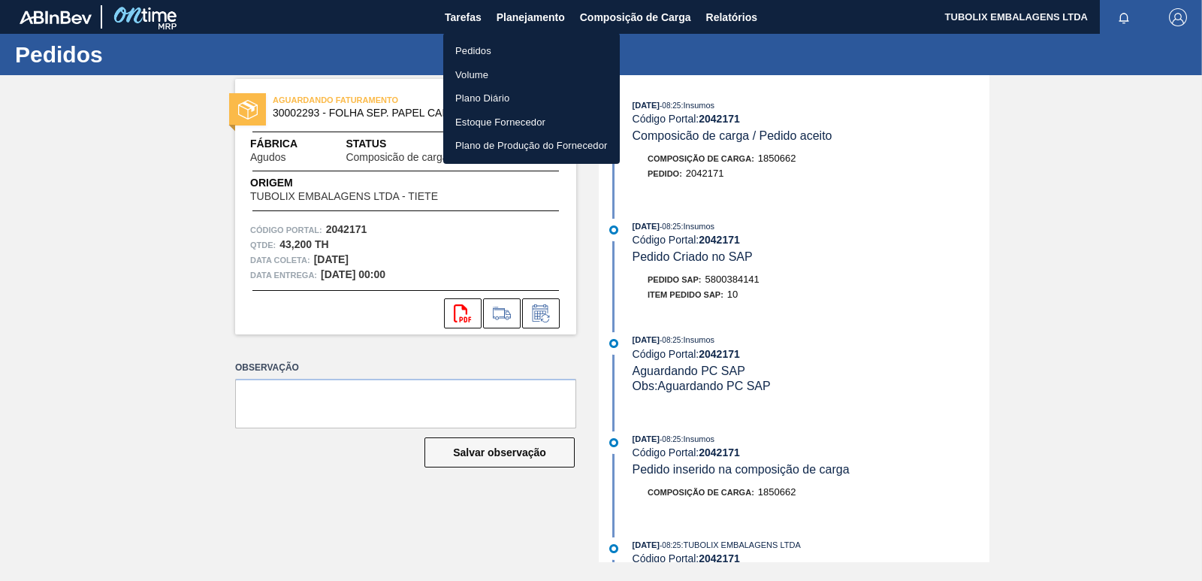
click at [476, 50] on li "Pedidos" at bounding box center [531, 51] width 177 height 24
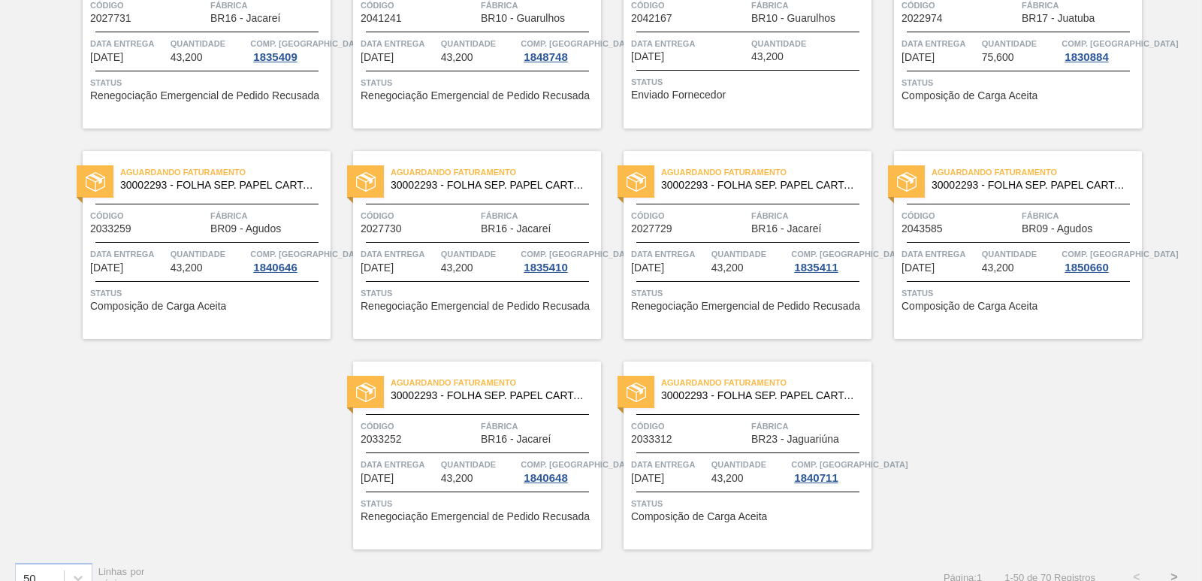
scroll to position [2321, 0]
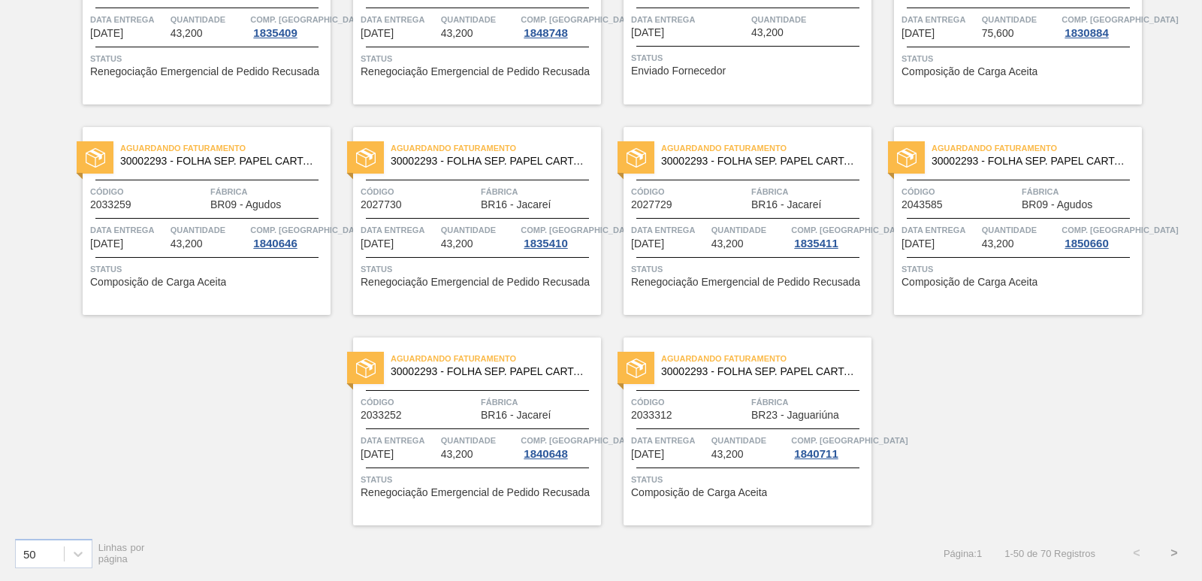
click at [1173, 546] on button ">" at bounding box center [1175, 553] width 38 height 38
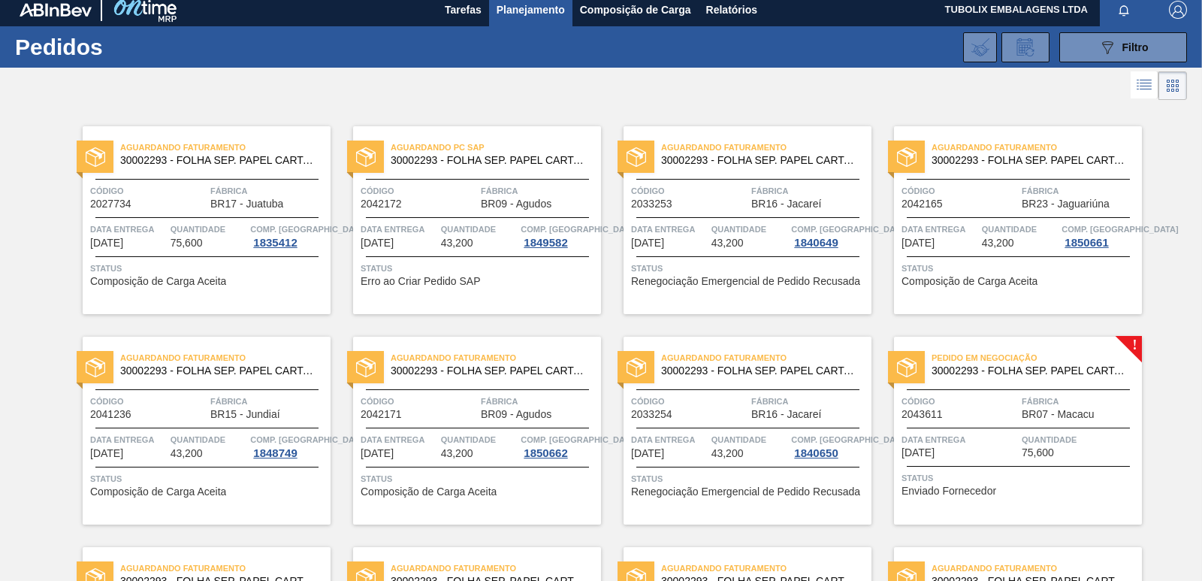
scroll to position [0, 0]
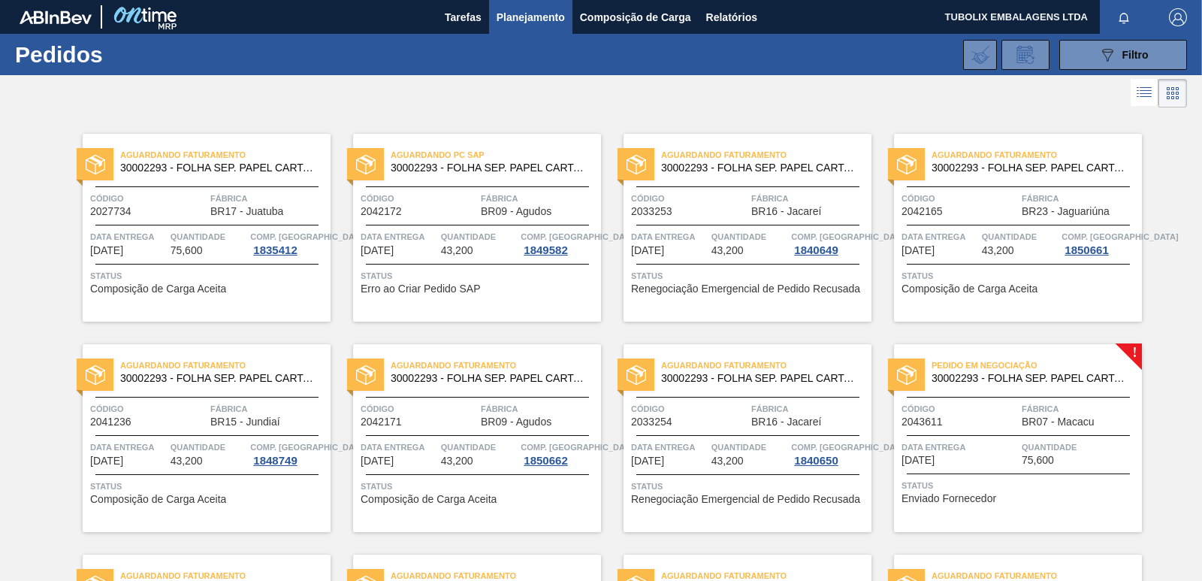
click at [1045, 426] on span "BR07 - Macacu" at bounding box center [1058, 421] width 72 height 11
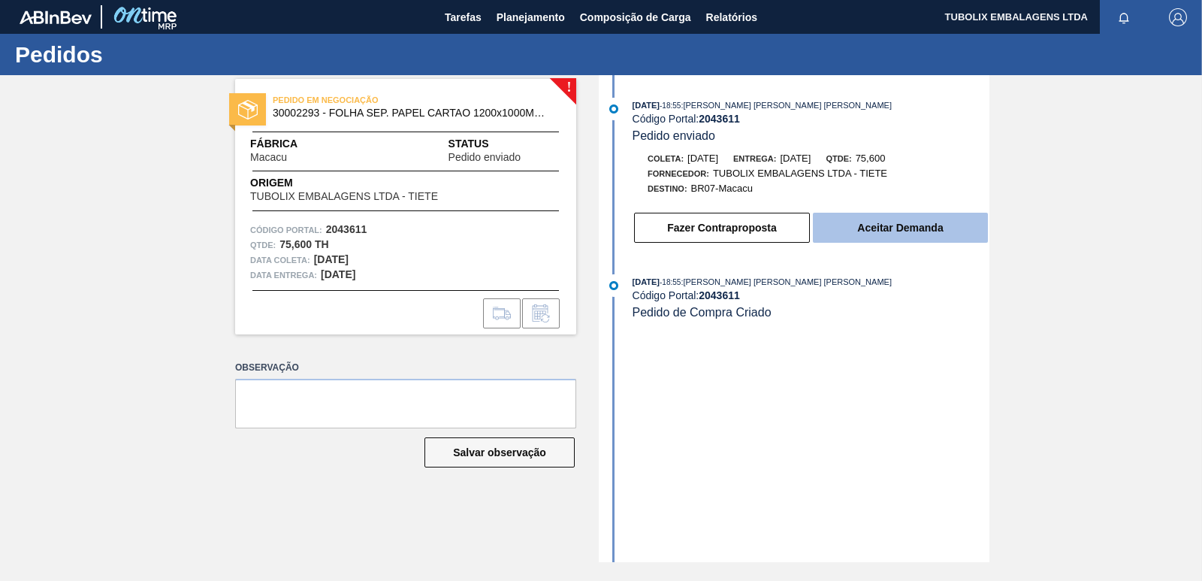
click at [927, 230] on button "Aceitar Demanda" at bounding box center [900, 228] width 175 height 30
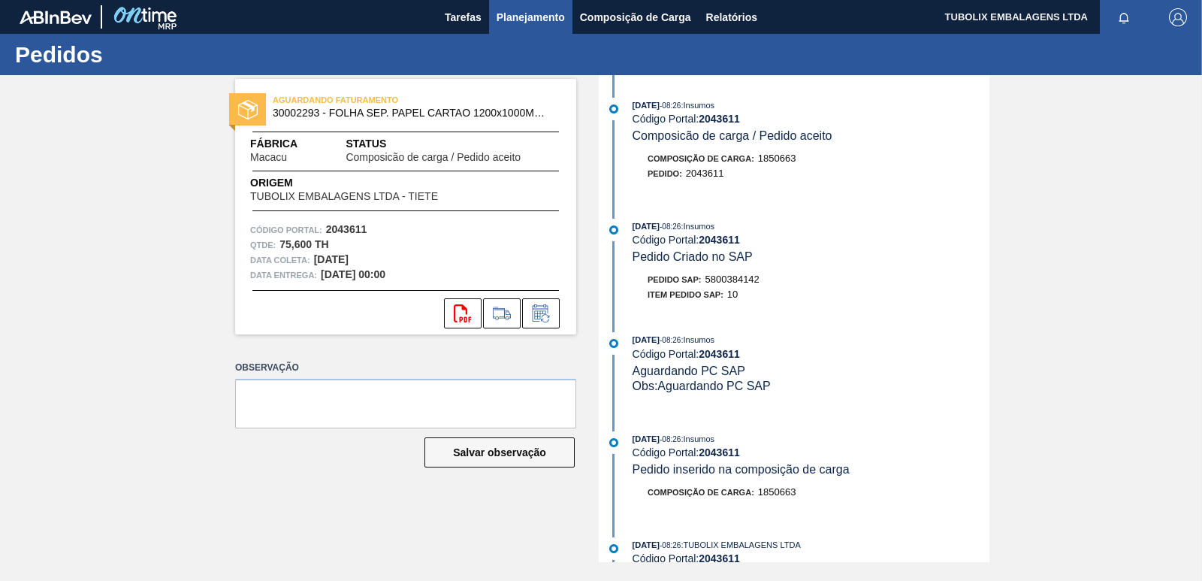
click at [521, 8] on span "Planejamento" at bounding box center [531, 17] width 68 height 18
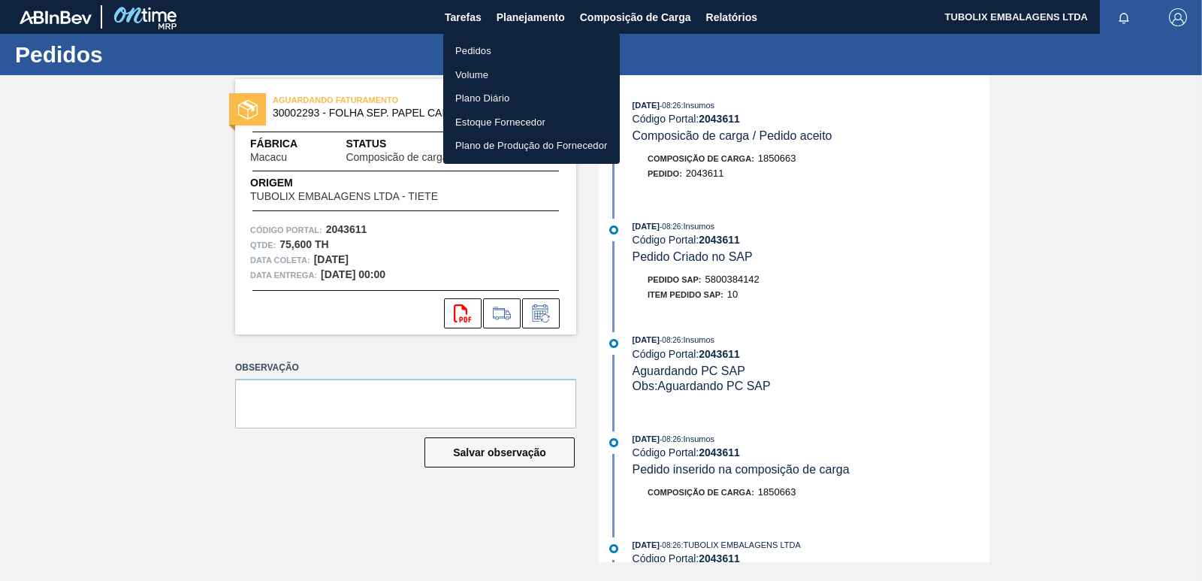
click at [487, 54] on li "Pedidos" at bounding box center [531, 51] width 177 height 24
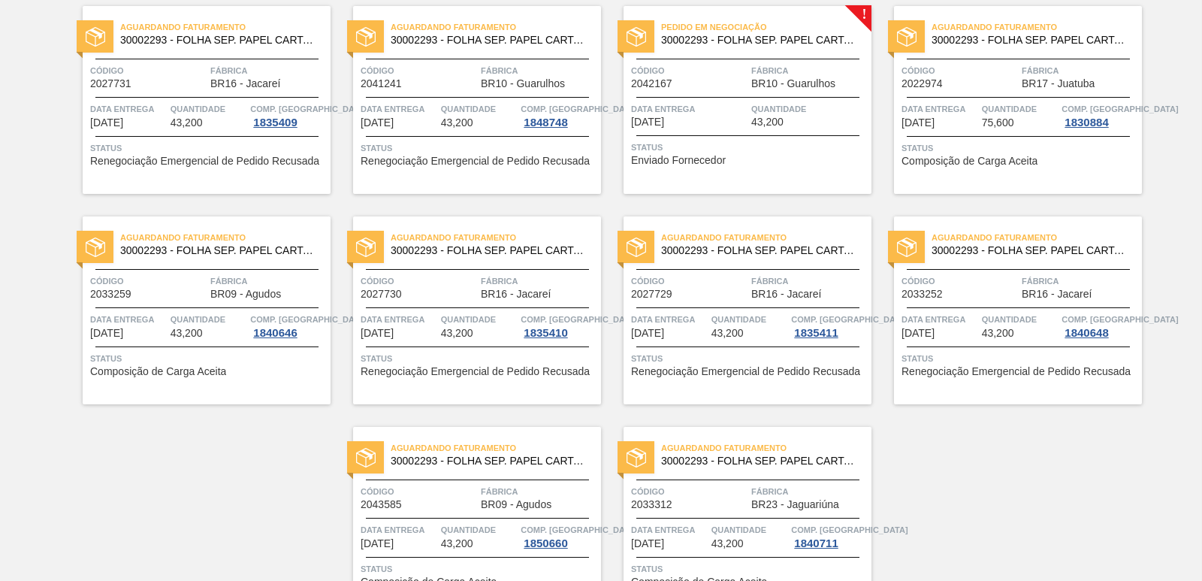
scroll to position [2321, 0]
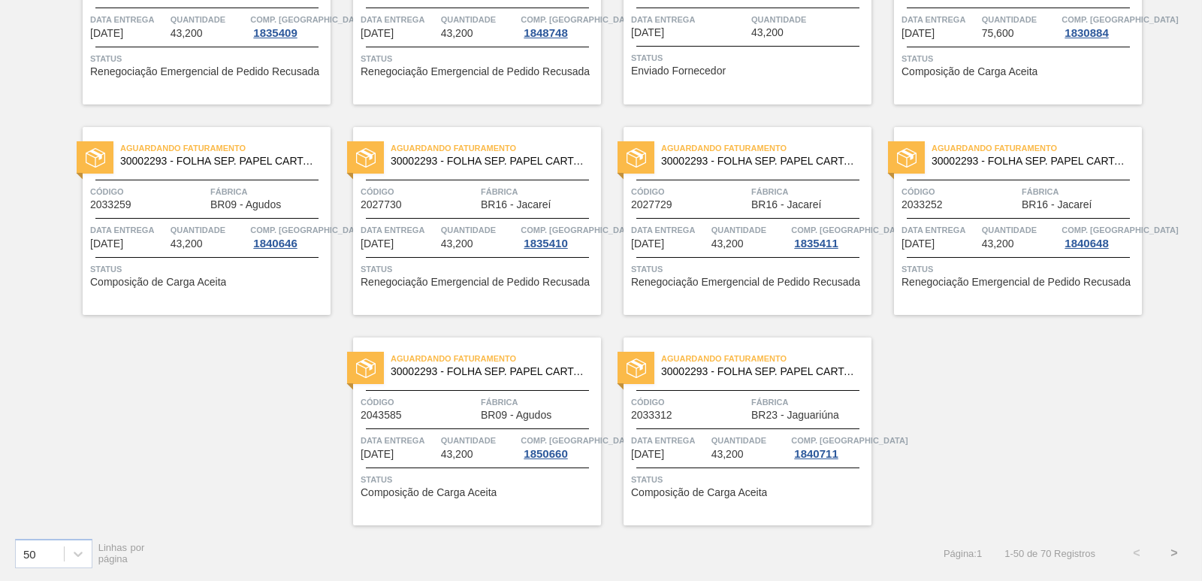
click at [1173, 553] on button ">" at bounding box center [1175, 553] width 38 height 38
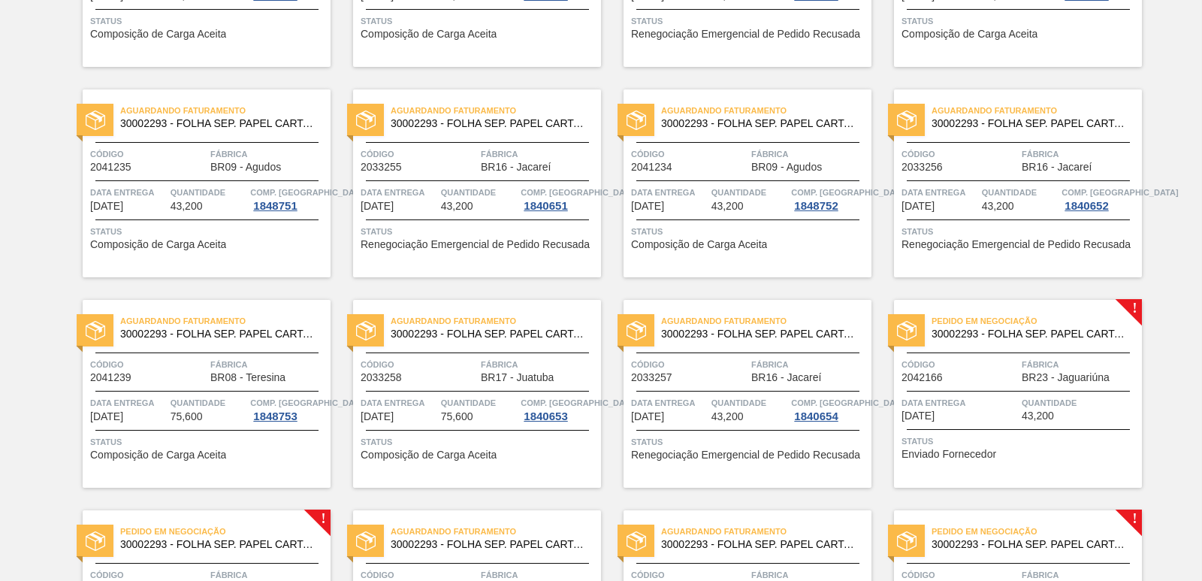
scroll to position [638, 0]
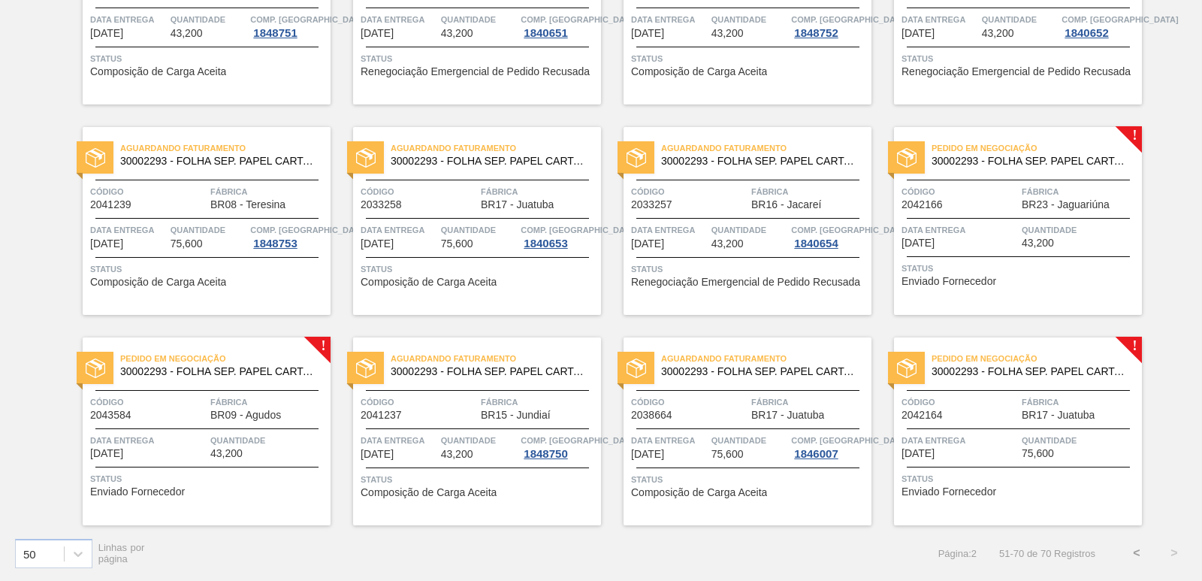
click at [954, 193] on span "Código" at bounding box center [960, 191] width 116 height 15
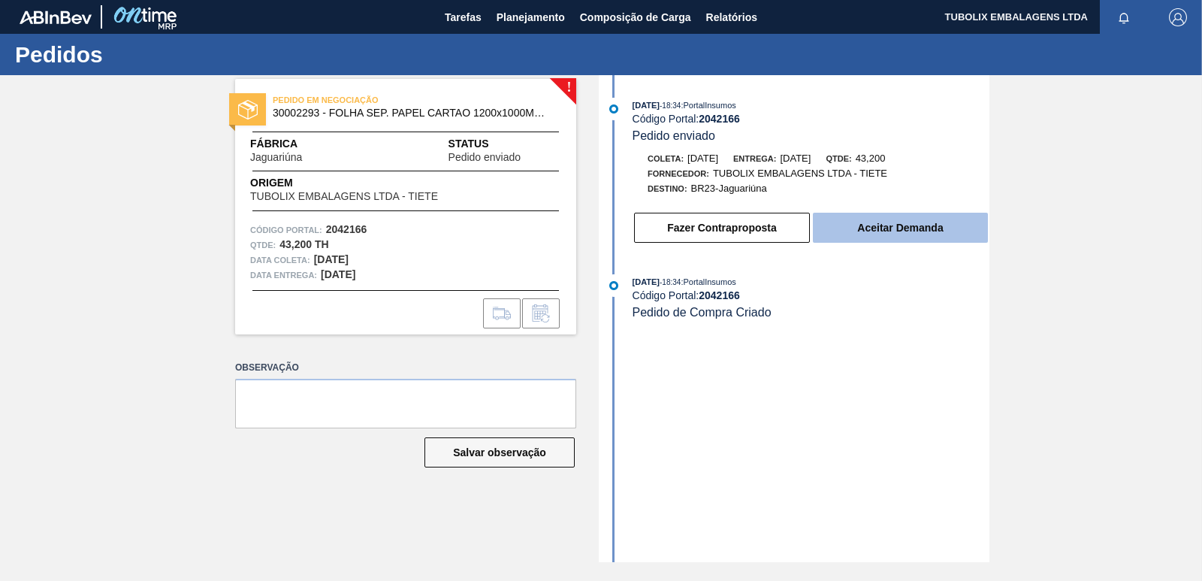
click at [924, 236] on button "Aceitar Demanda" at bounding box center [900, 228] width 175 height 30
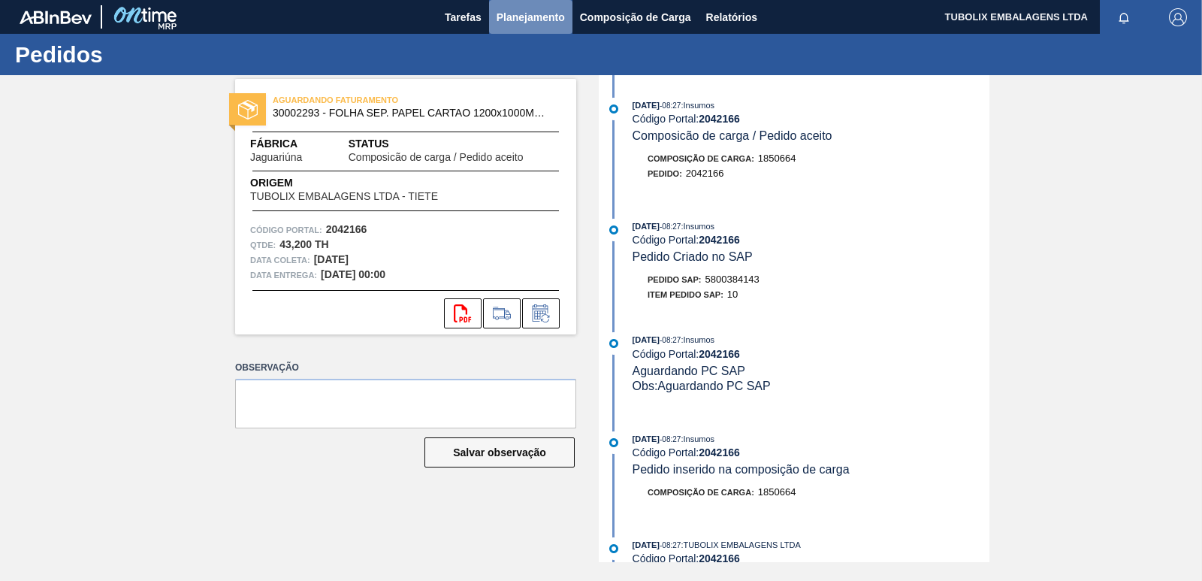
click at [504, 16] on span "Planejamento" at bounding box center [531, 17] width 68 height 18
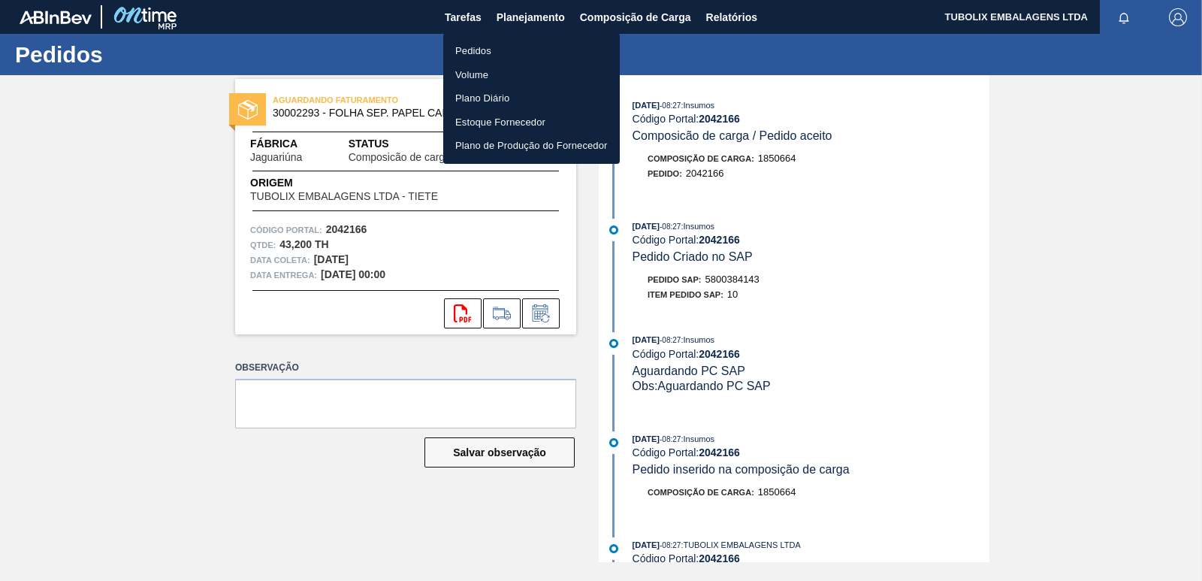
click at [467, 47] on li "Pedidos" at bounding box center [531, 51] width 177 height 24
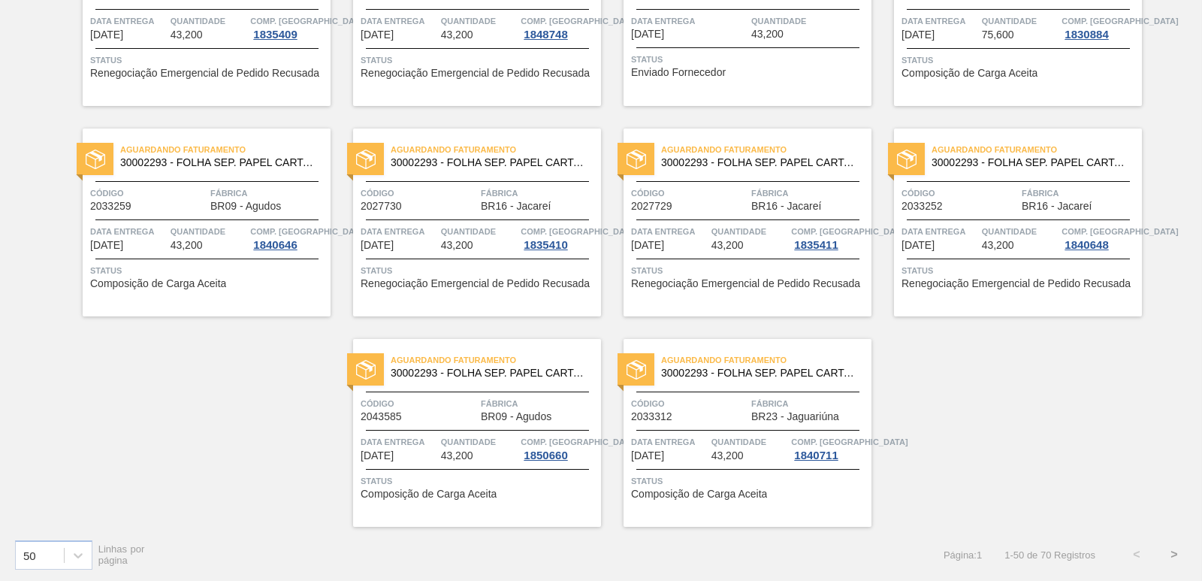
scroll to position [2321, 0]
click at [1174, 551] on button ">" at bounding box center [1175, 553] width 38 height 38
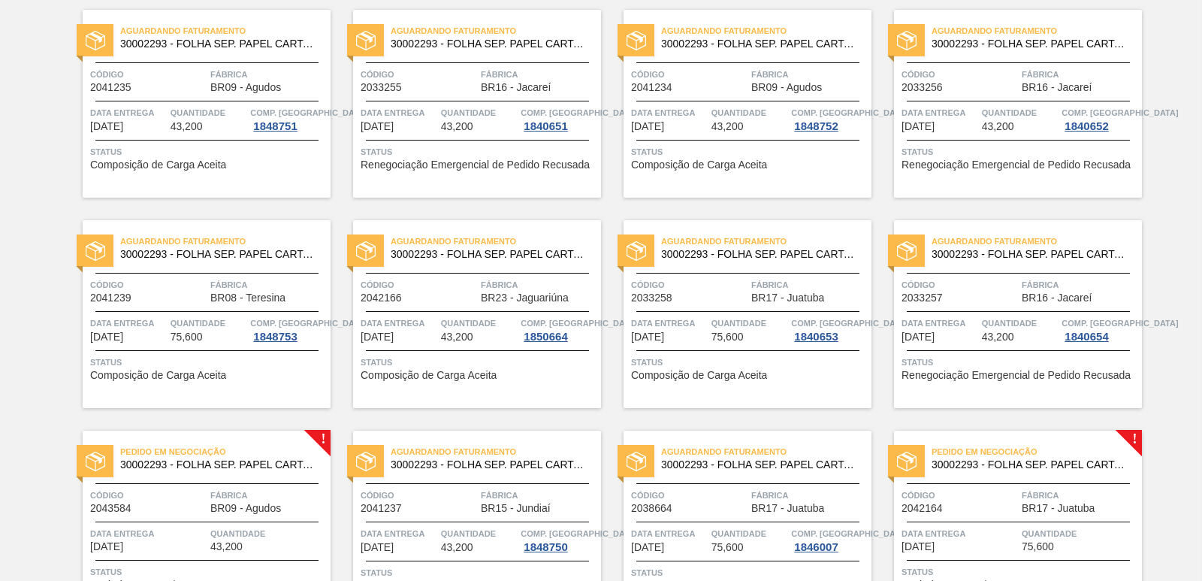
scroll to position [638, 0]
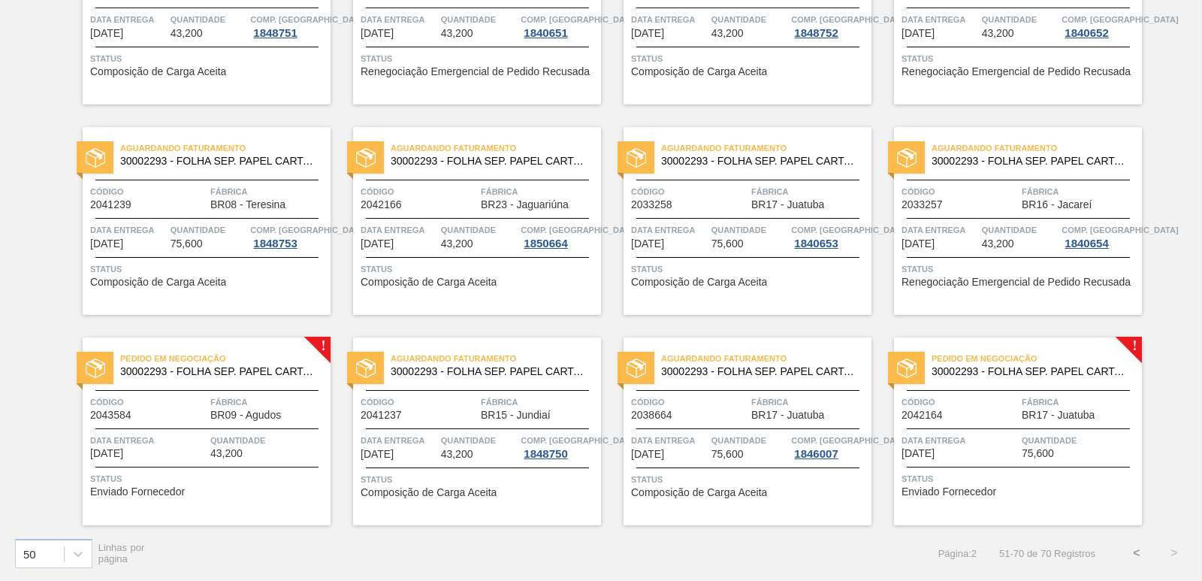
click at [268, 385] on div "Pedido em Negociação 30002293 - FOLHA SEP. PAPEL CARTAO 1200x1000M 350g Código …" at bounding box center [207, 431] width 248 height 188
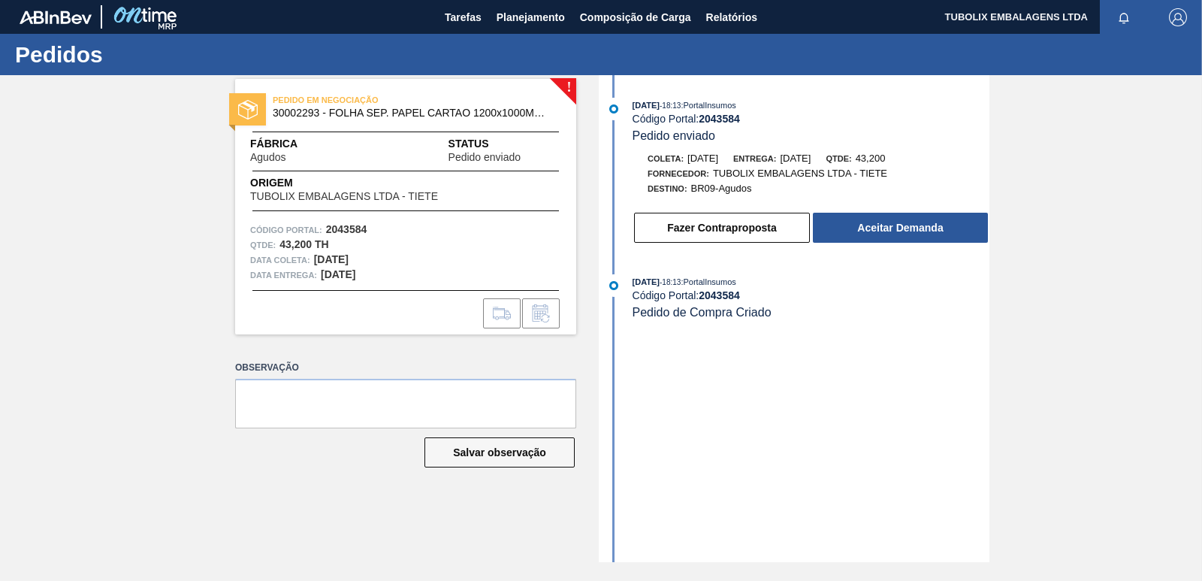
click at [850, 222] on button "Aceitar Demanda" at bounding box center [900, 228] width 175 height 30
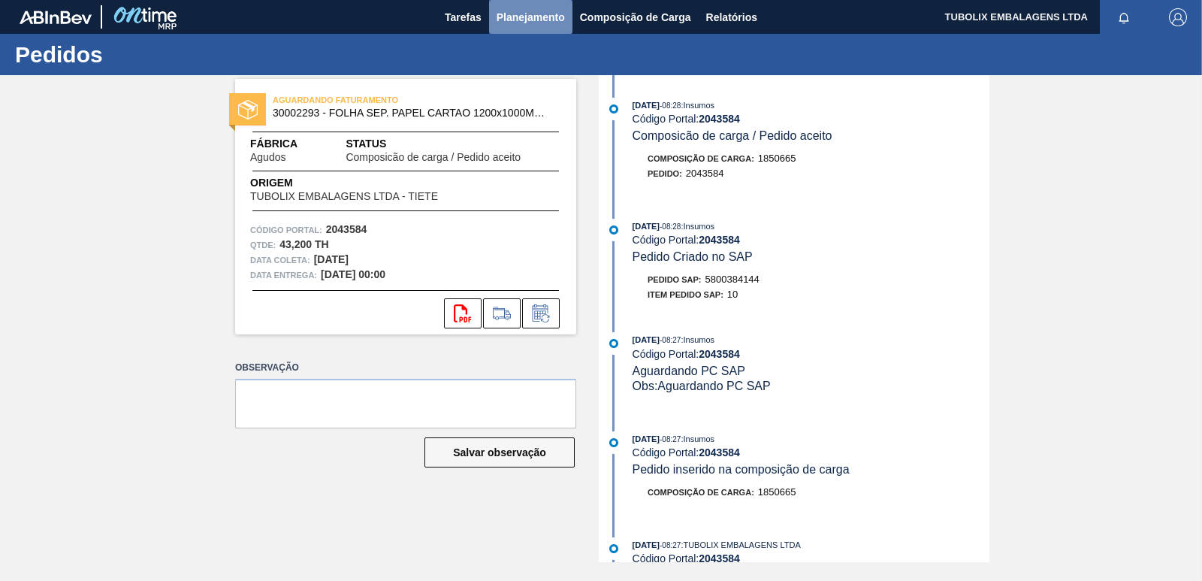
click at [534, 12] on span "Planejamento" at bounding box center [531, 17] width 68 height 18
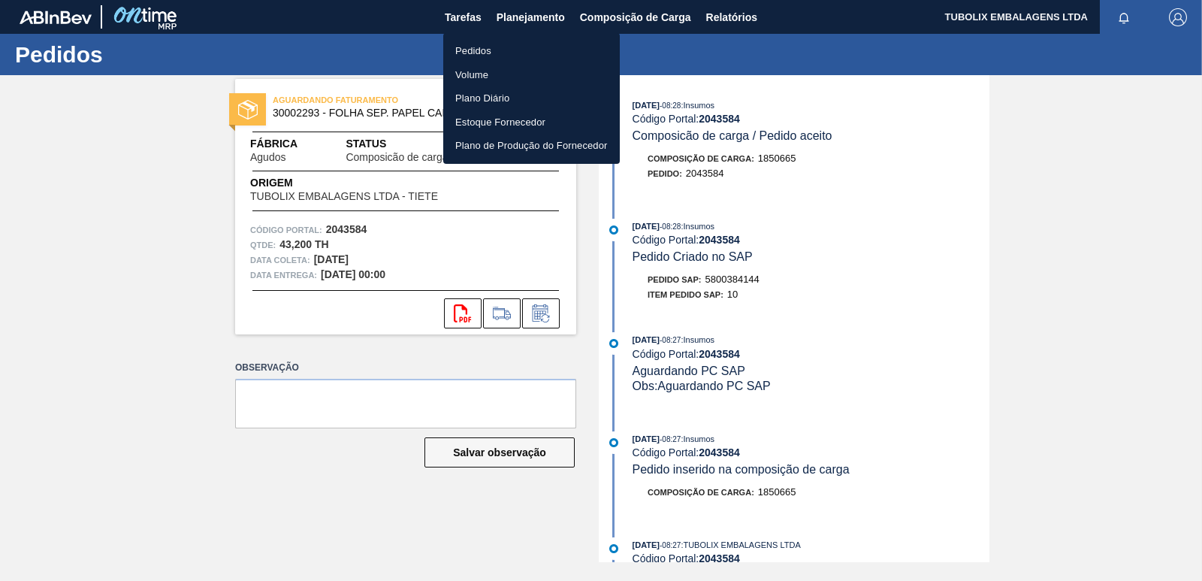
click at [474, 52] on li "Pedidos" at bounding box center [531, 51] width 177 height 24
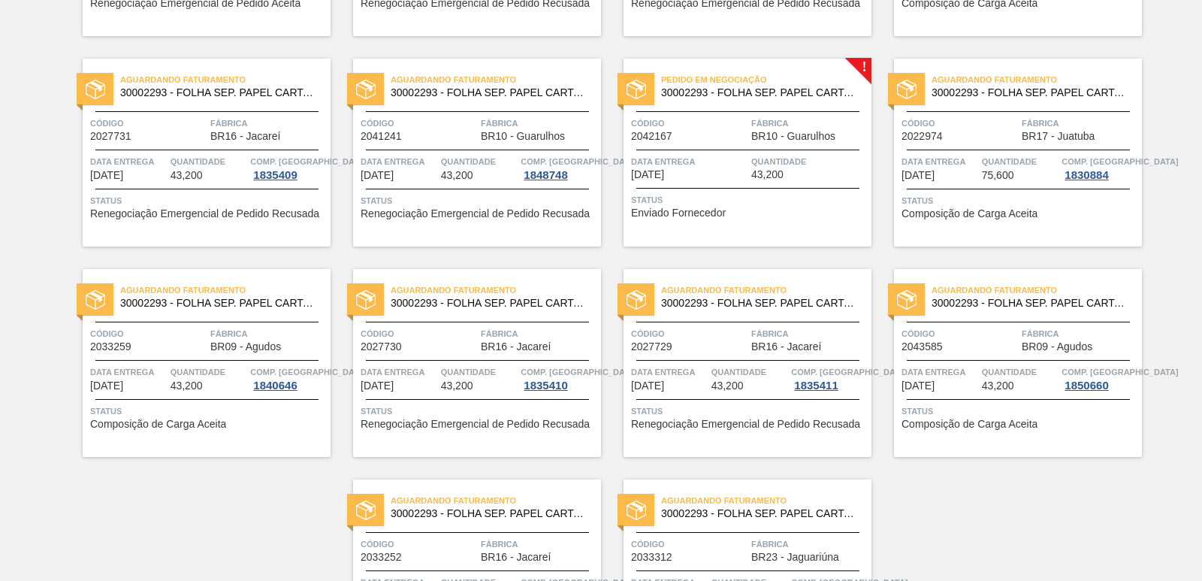
scroll to position [2321, 0]
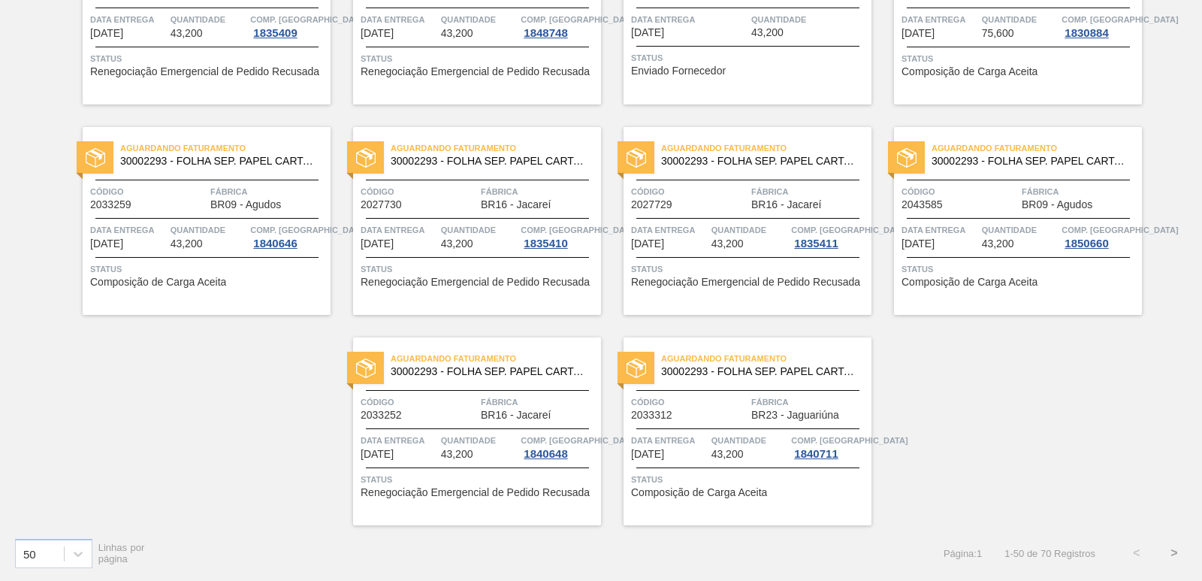
click at [1175, 549] on button ">" at bounding box center [1175, 553] width 38 height 38
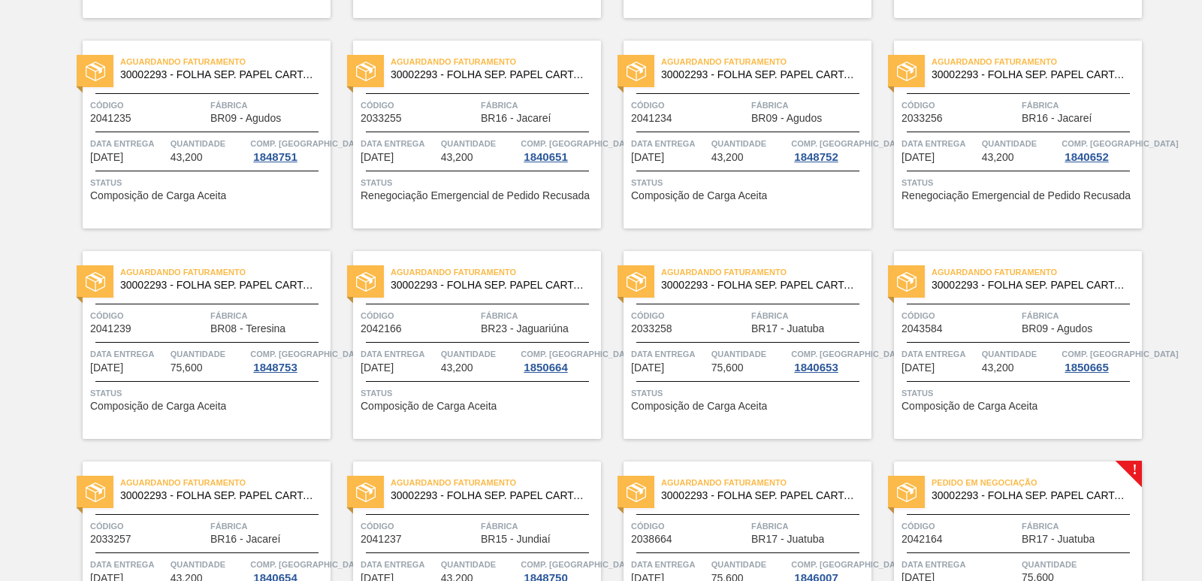
scroll to position [638, 0]
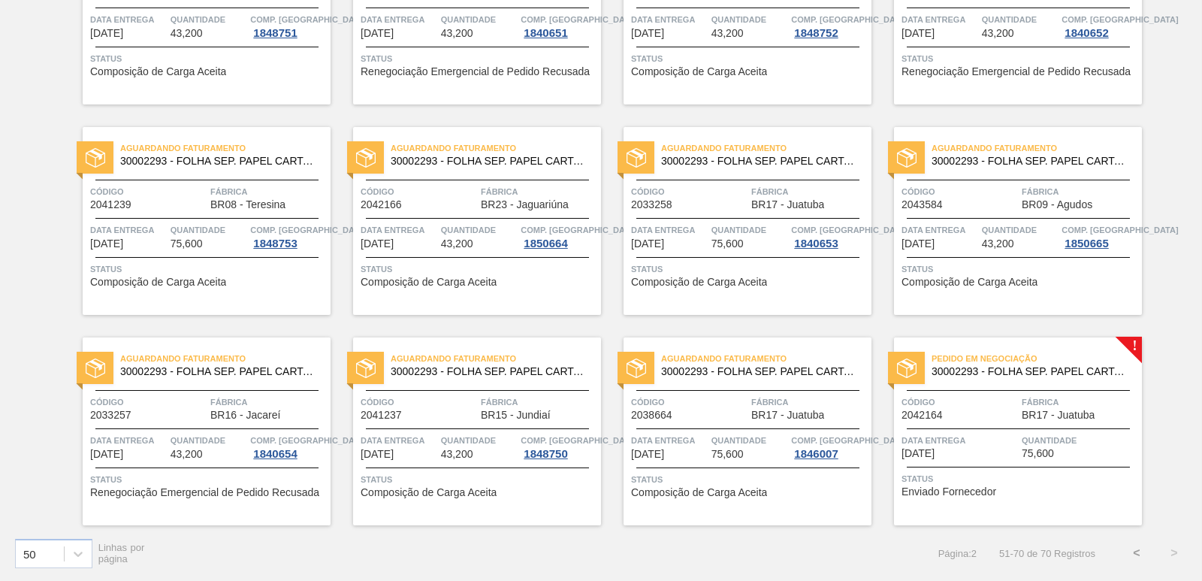
click at [948, 382] on div "Pedido em Negociação 30002293 - FOLHA SEP. PAPEL CARTAO 1200x1000M 350g Código …" at bounding box center [1018, 431] width 248 height 188
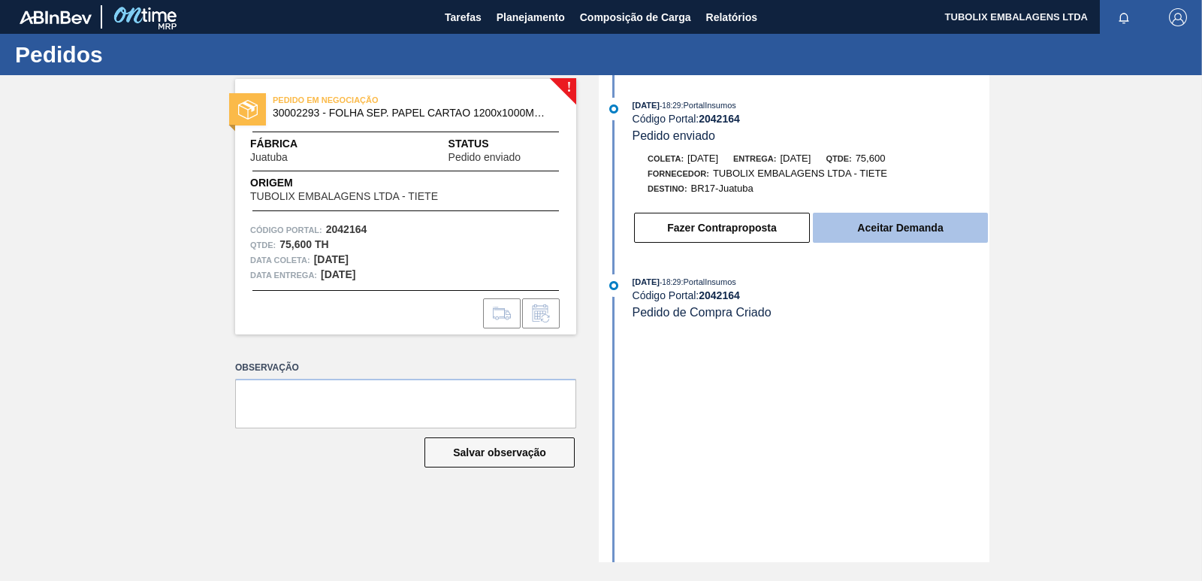
click at [842, 230] on button "Aceitar Demanda" at bounding box center [900, 228] width 175 height 30
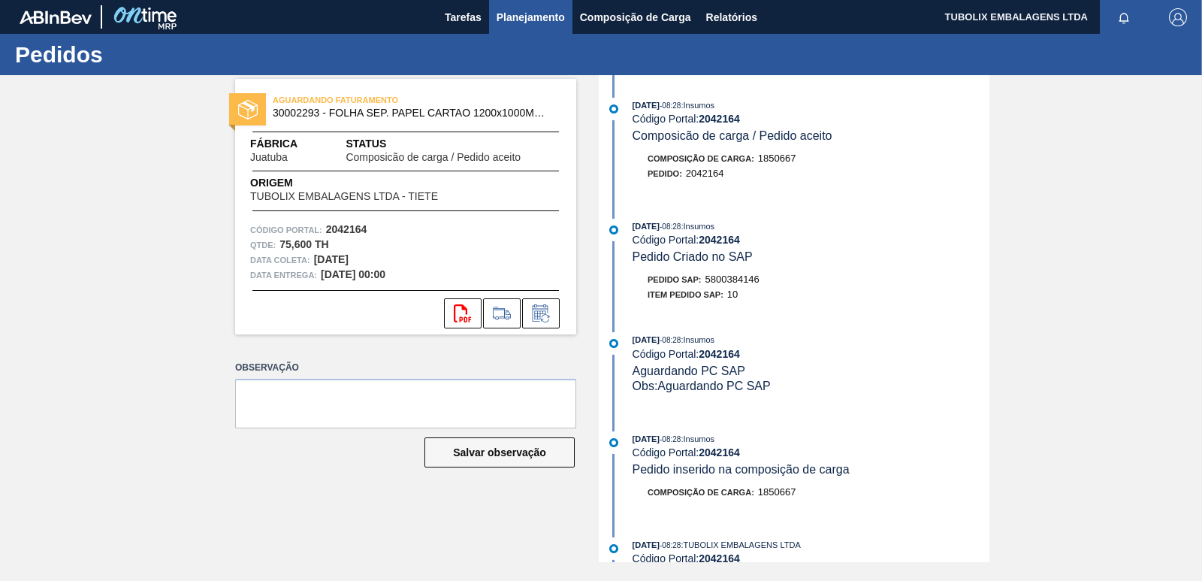
click at [530, 13] on span "Planejamento" at bounding box center [531, 17] width 68 height 18
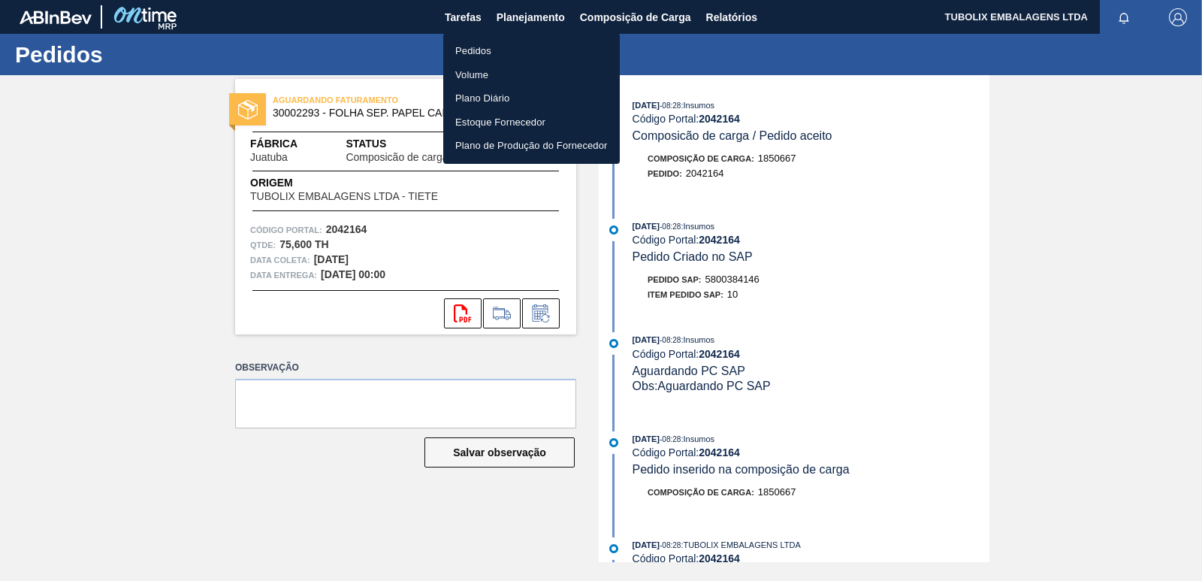
click at [489, 48] on li "Pedidos" at bounding box center [531, 51] width 177 height 24
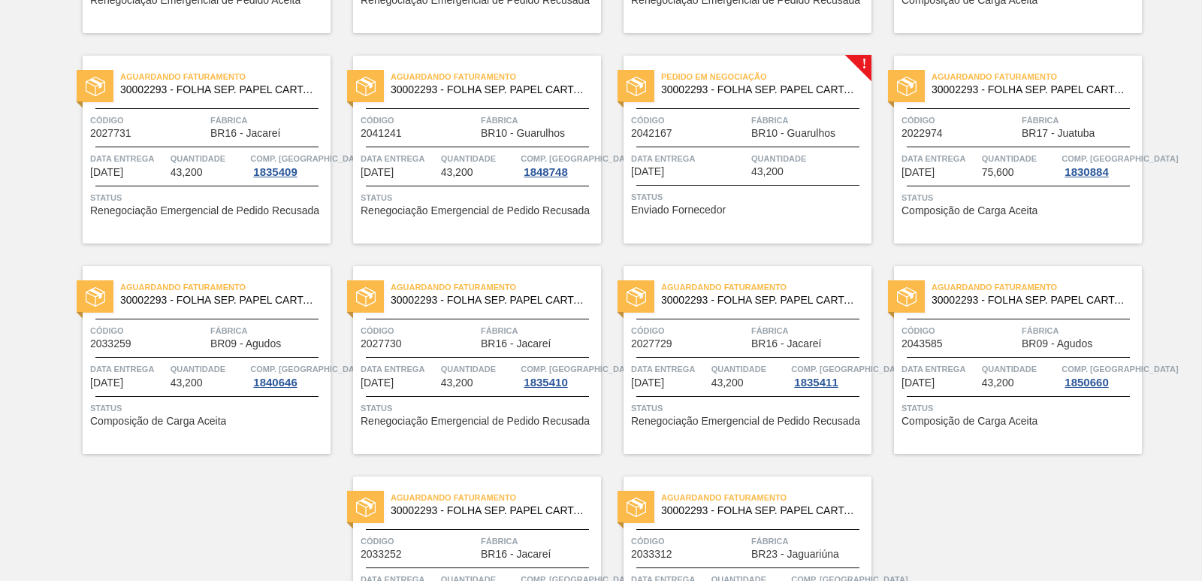
scroll to position [2321, 0]
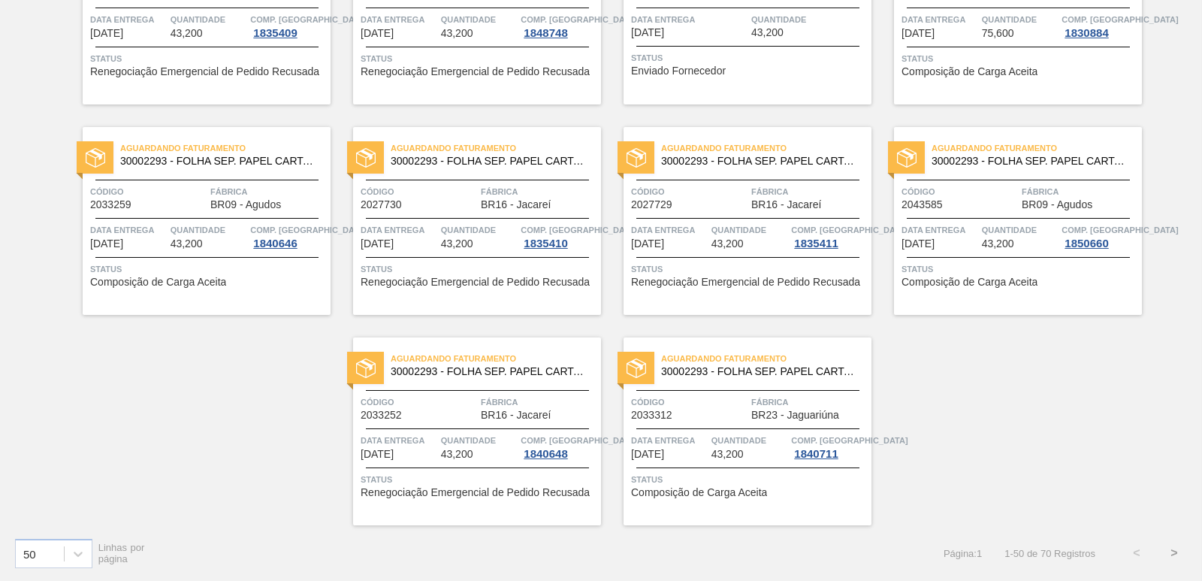
click at [1168, 553] on button ">" at bounding box center [1175, 553] width 38 height 38
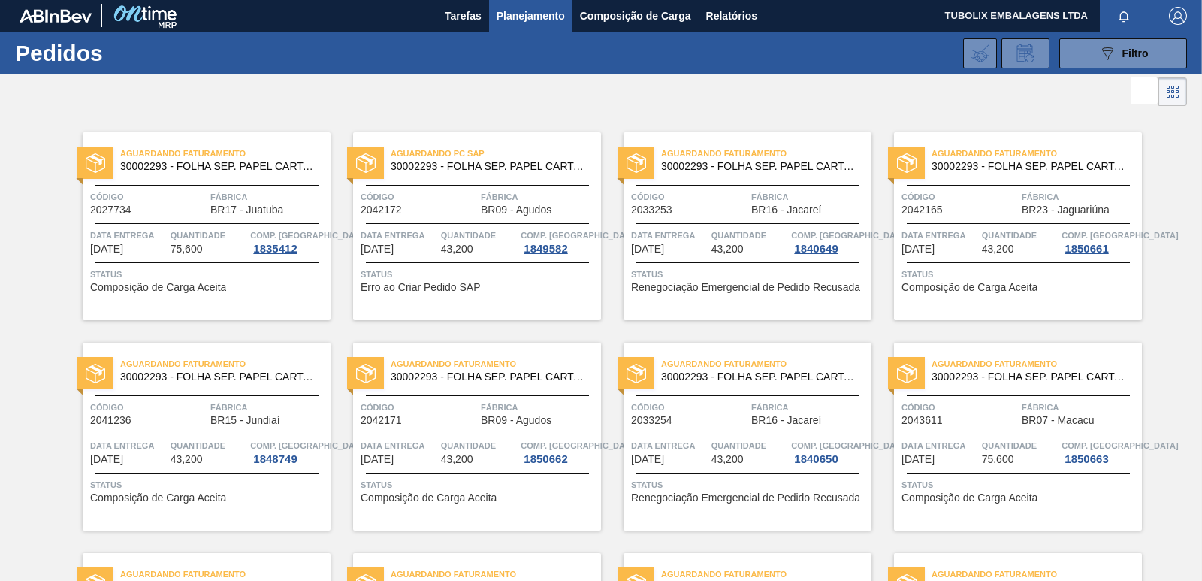
scroll to position [0, 0]
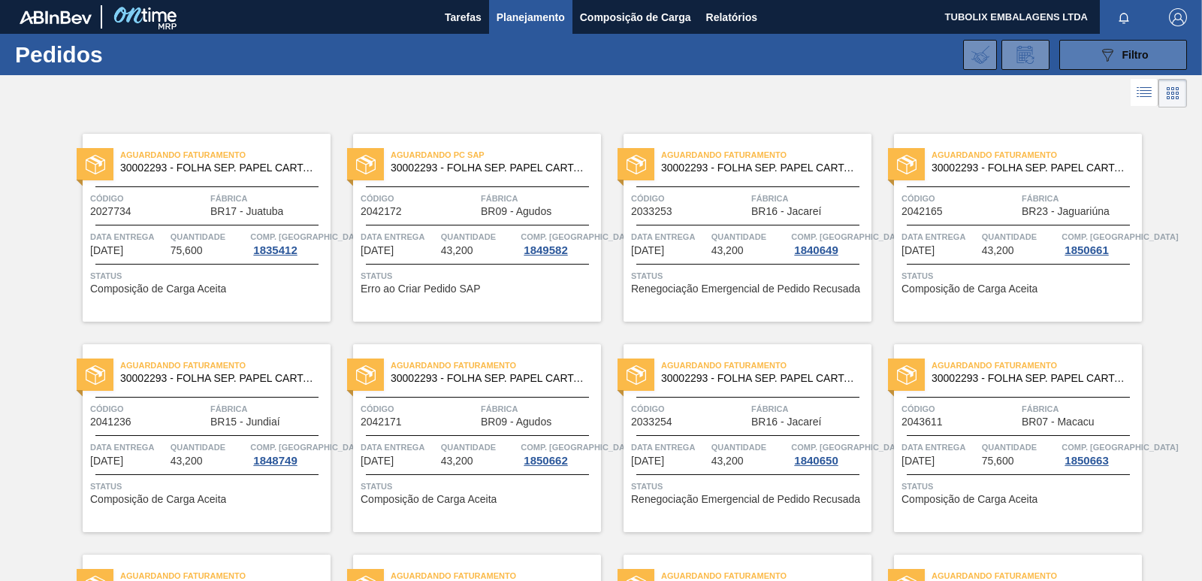
click at [1125, 44] on button "089F7B8B-B2A5-4AFE-B5C0-19BA573D28AC Filtro" at bounding box center [1124, 55] width 128 height 30
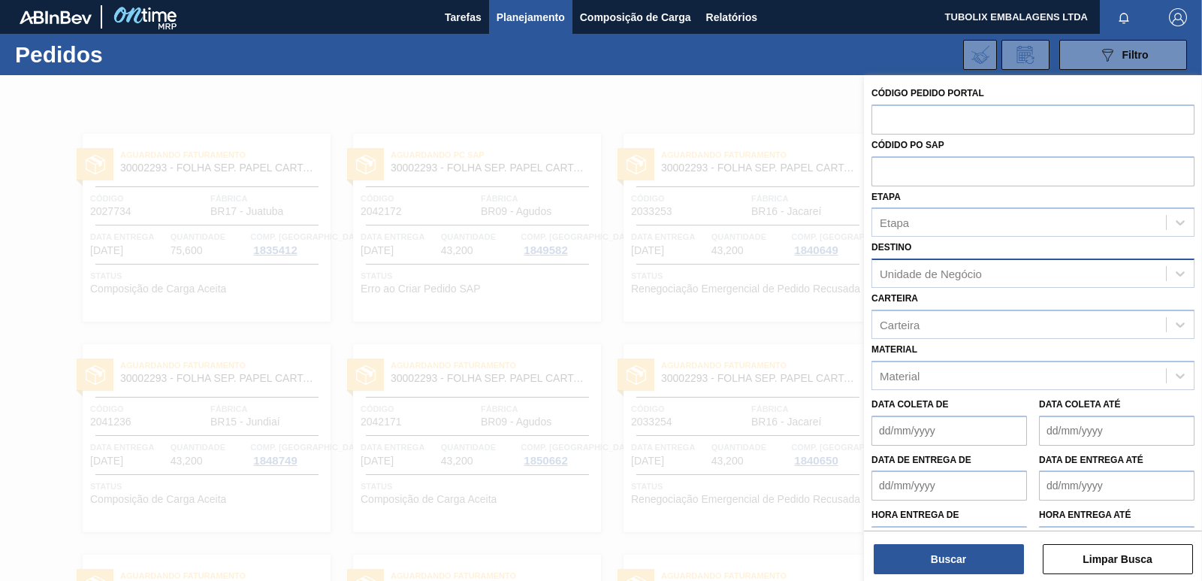
click at [910, 274] on div "Unidade de Negócio" at bounding box center [931, 274] width 102 height 13
type input "agudo"
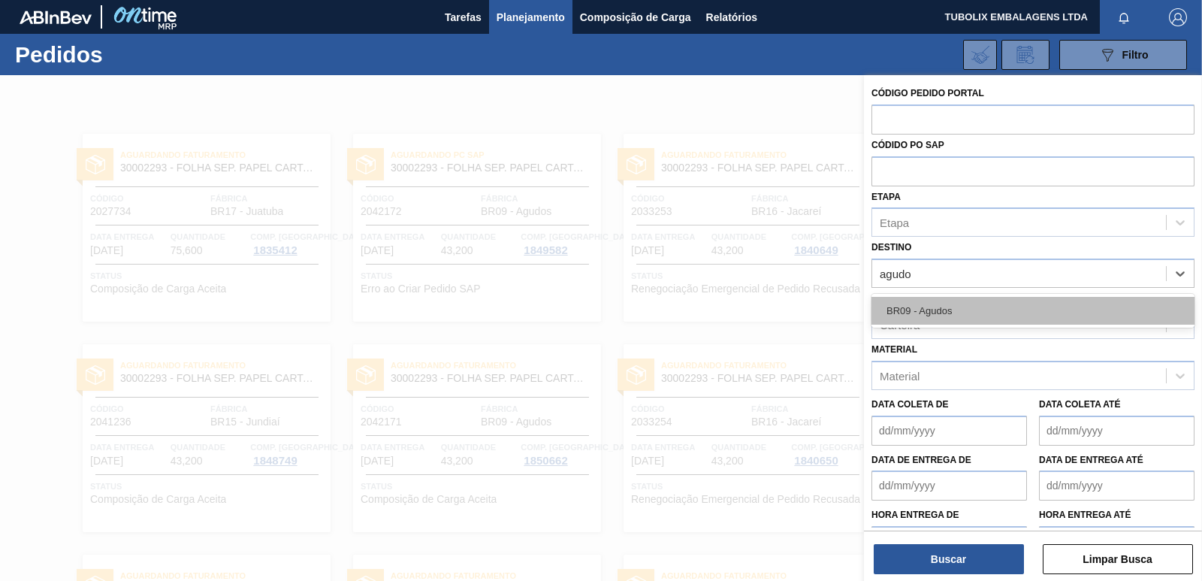
click at [920, 321] on div "BR09 - Agudos" at bounding box center [1033, 311] width 323 height 28
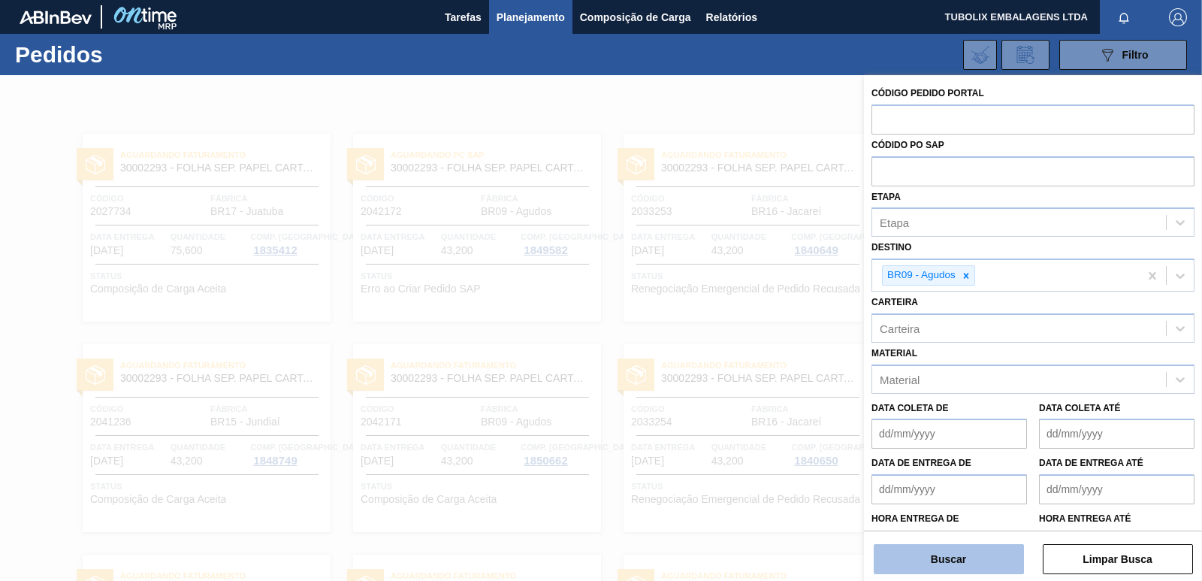
click at [976, 551] on button "Buscar" at bounding box center [949, 559] width 150 height 30
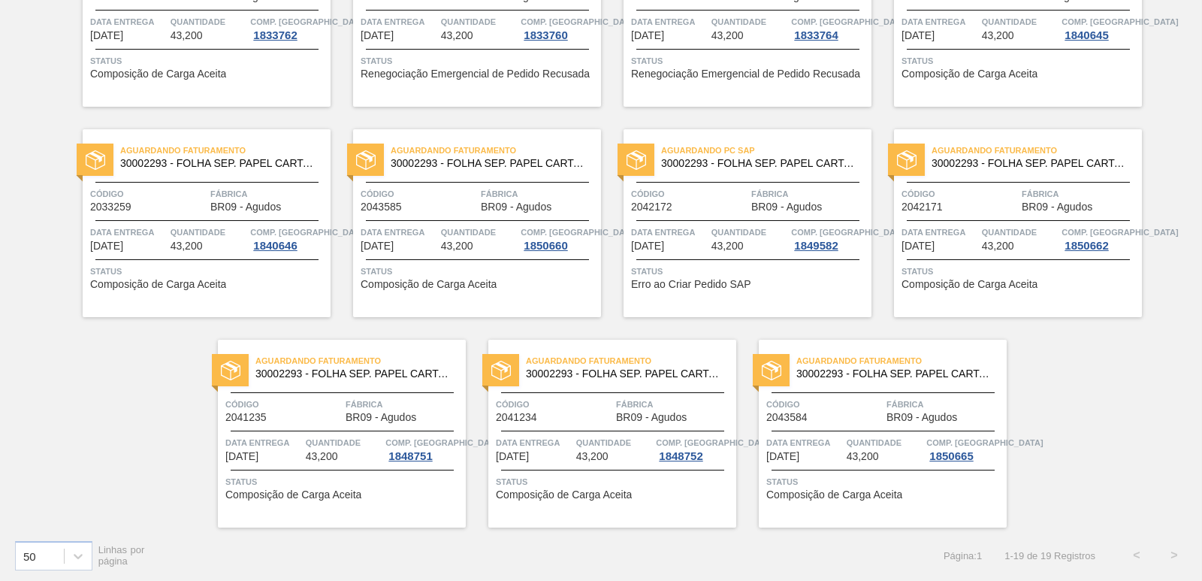
scroll to position [638, 0]
click at [981, 252] on div "Aguardando Faturamento 30002293 - FOLHA SEP. PAPEL CARTAO 1200x1000M 350g Códig…" at bounding box center [1018, 221] width 248 height 188
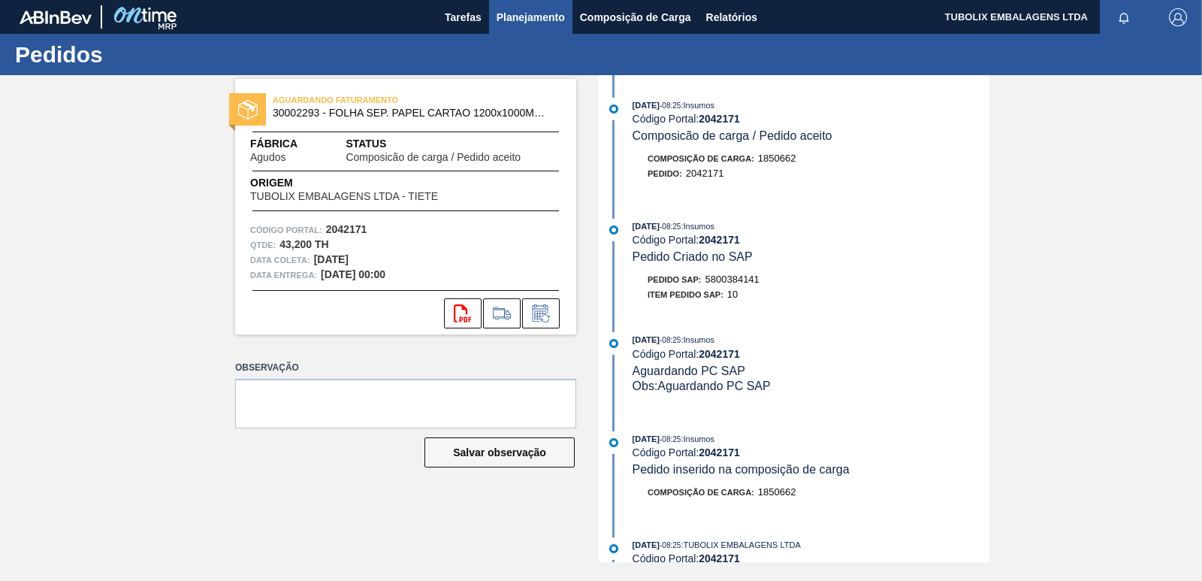
click at [518, 15] on span "Planejamento" at bounding box center [531, 17] width 68 height 18
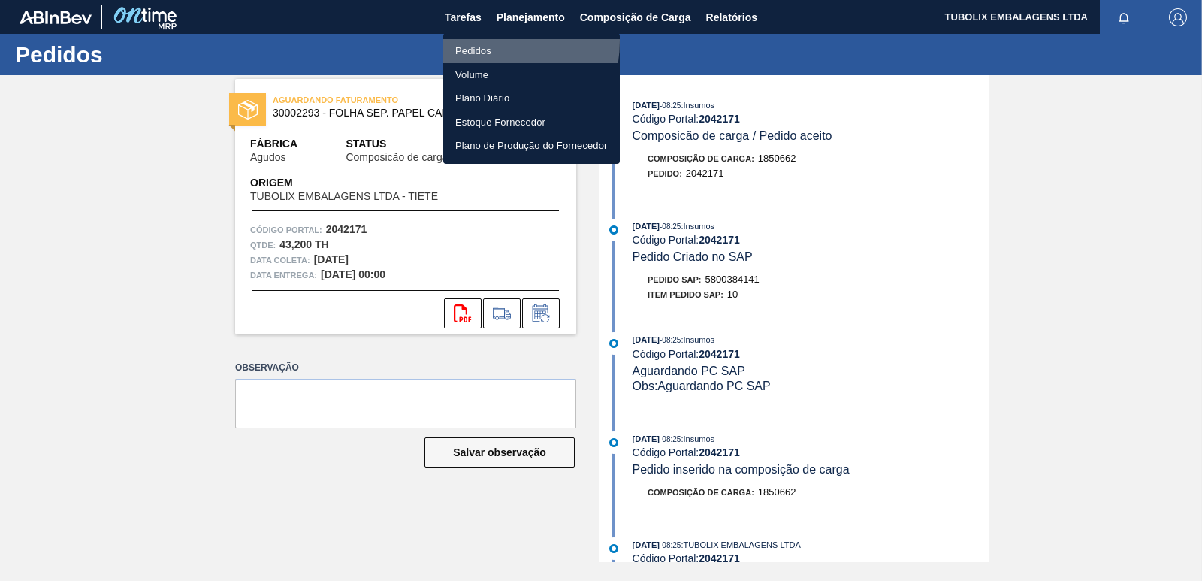
click at [470, 41] on li "Pedidos" at bounding box center [531, 51] width 177 height 24
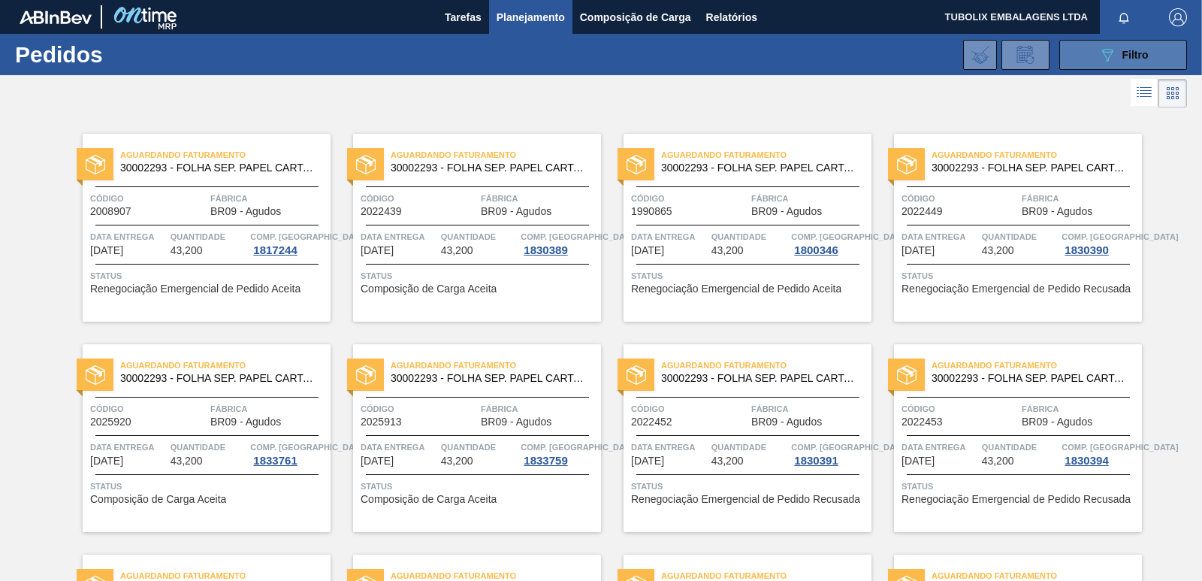
click at [1113, 50] on icon "089F7B8B-B2A5-4AFE-B5C0-19BA573D28AC" at bounding box center [1108, 55] width 18 height 18
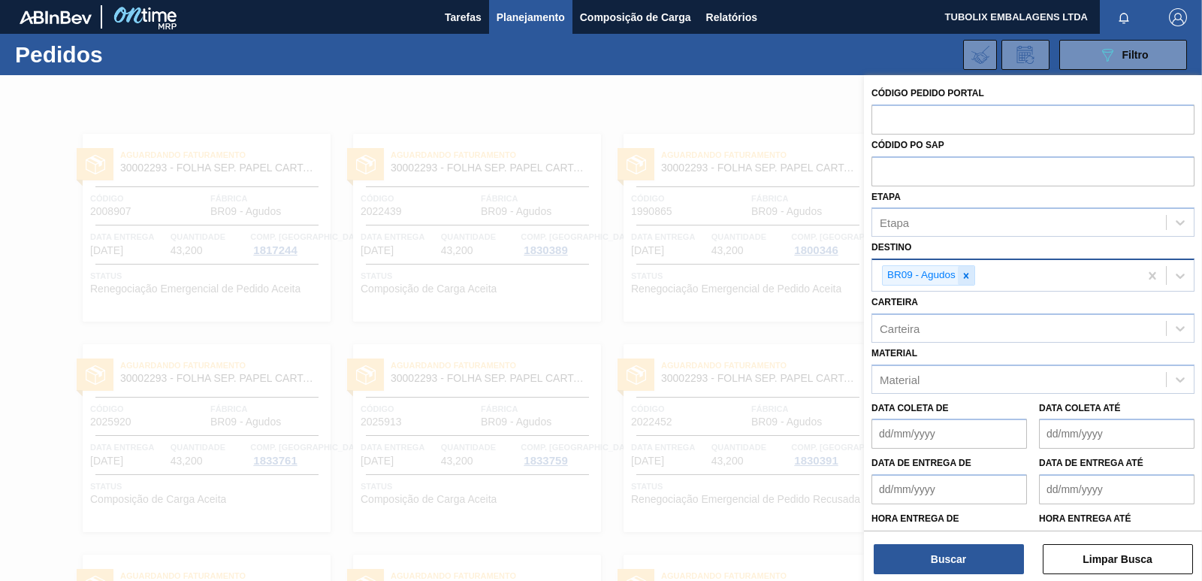
click at [963, 278] on icon at bounding box center [966, 276] width 11 height 11
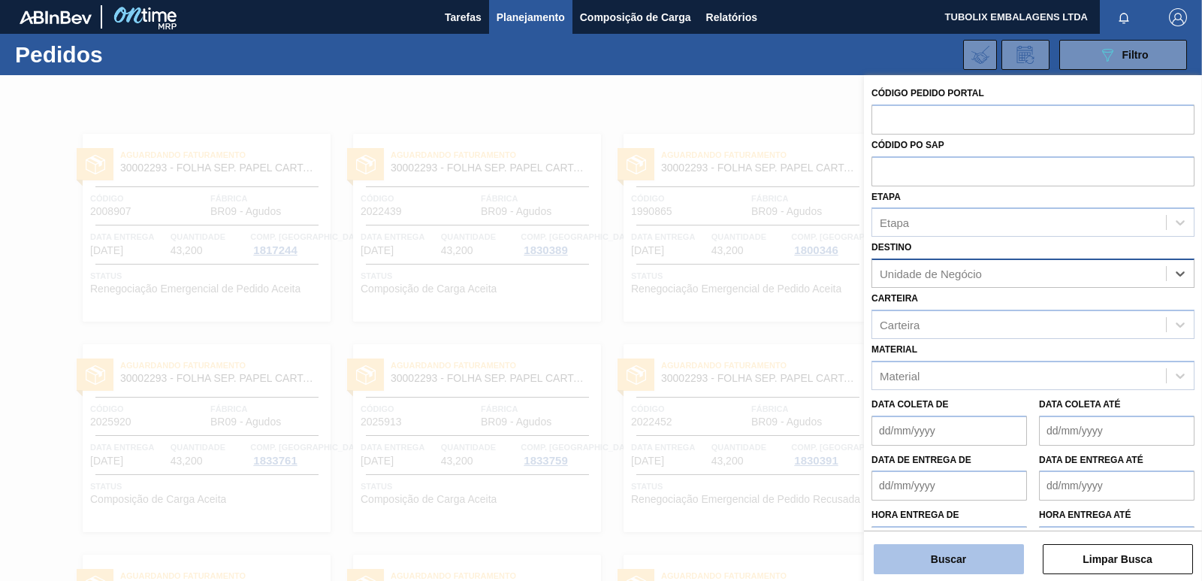
click at [946, 555] on button "Buscar" at bounding box center [949, 559] width 150 height 30
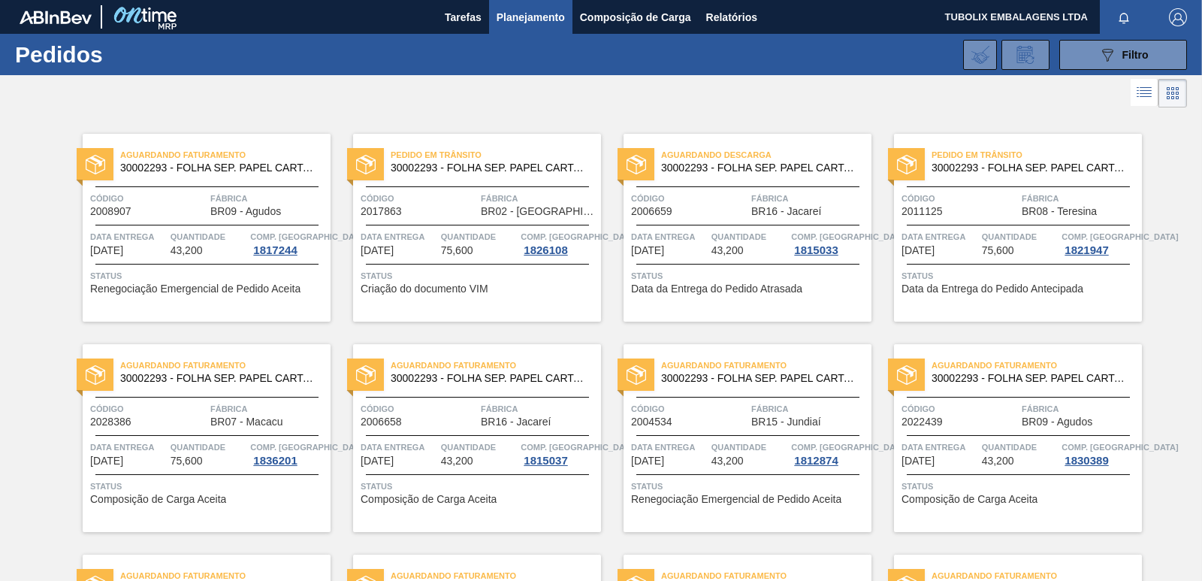
click at [462, 199] on span "Código" at bounding box center [419, 198] width 116 height 15
